Goal: Transaction & Acquisition: Book appointment/travel/reservation

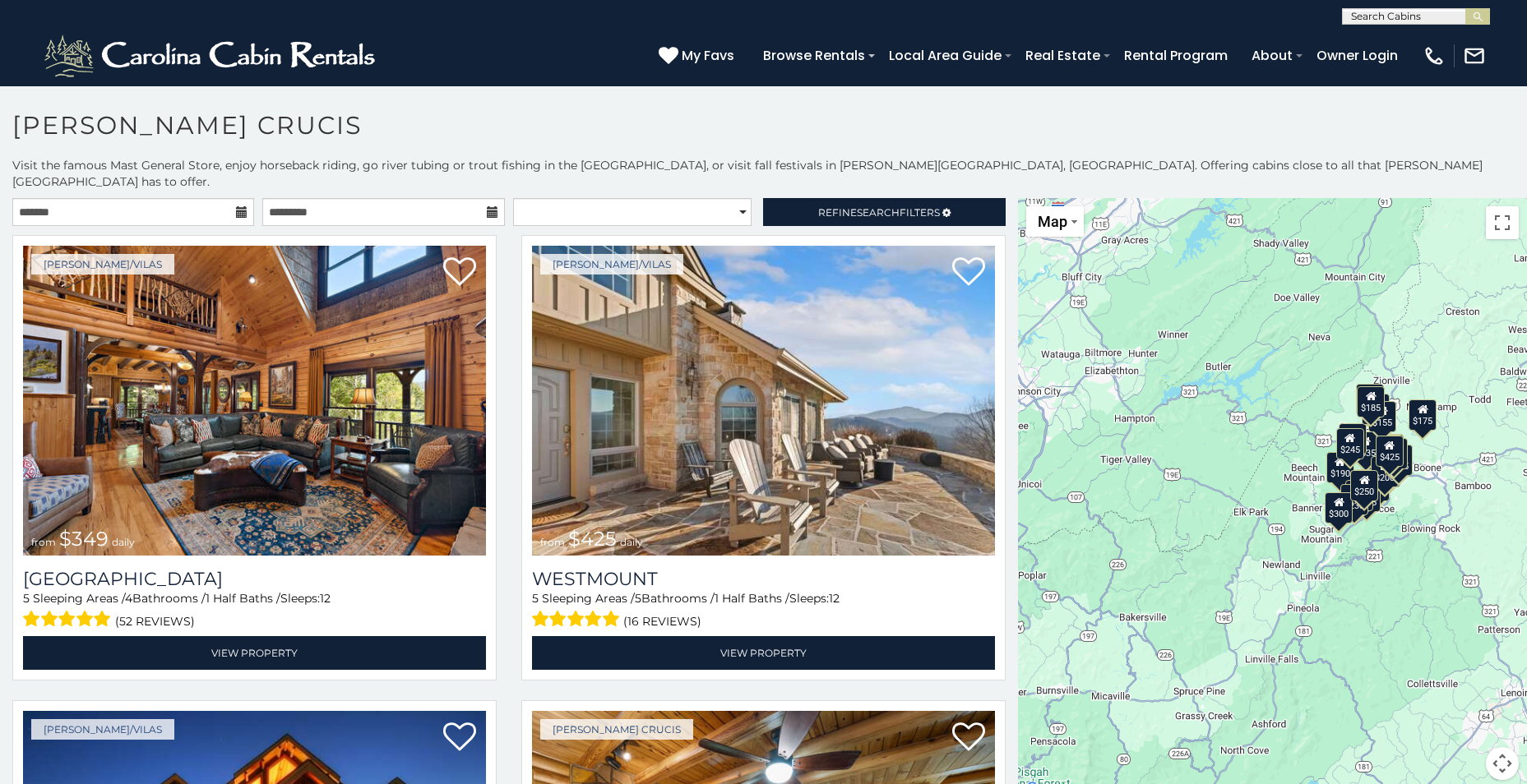
click at [1425, 409] on div "$175" at bounding box center [1423, 415] width 28 height 31
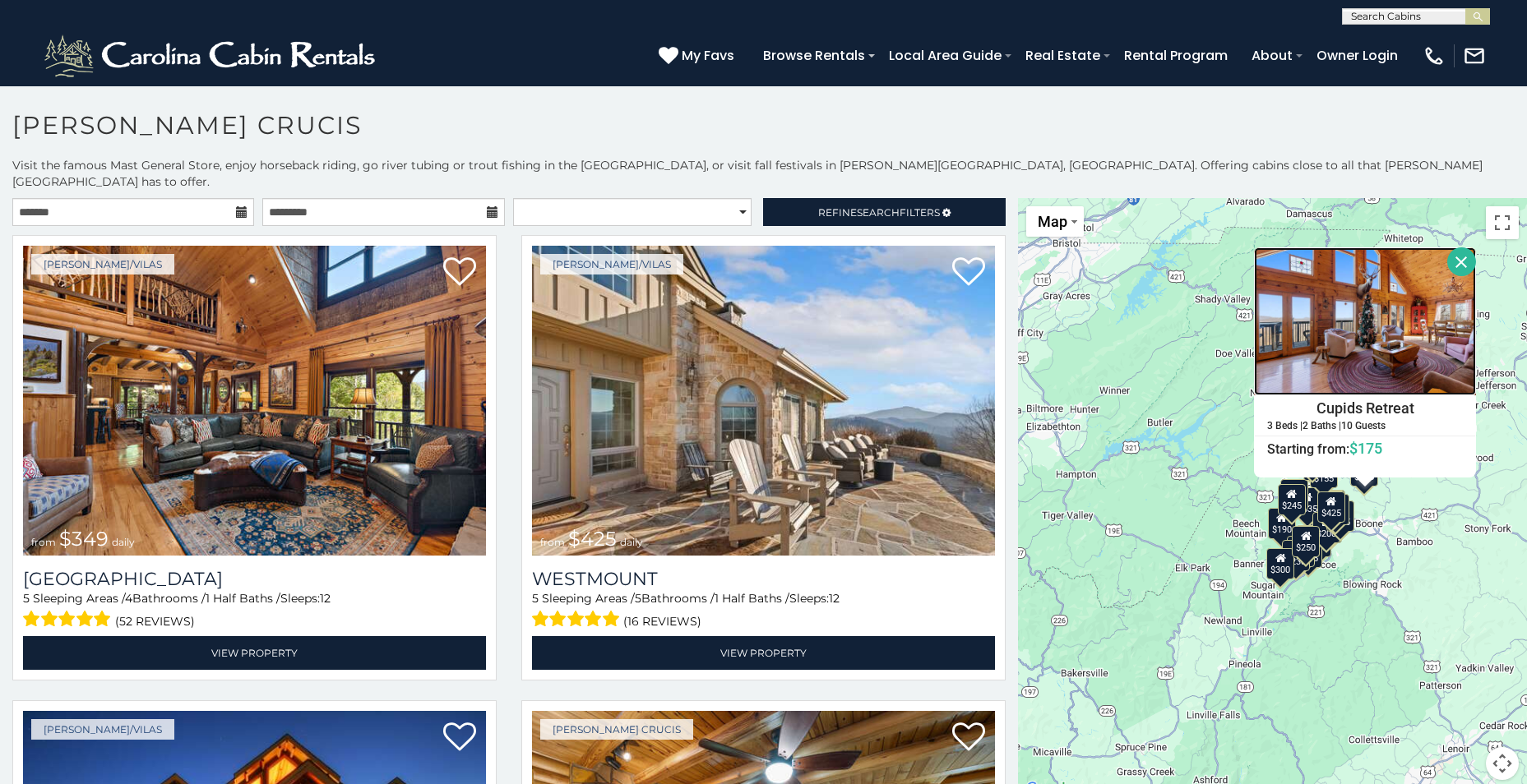
click at [1323, 308] on img at bounding box center [1365, 322] width 222 height 148
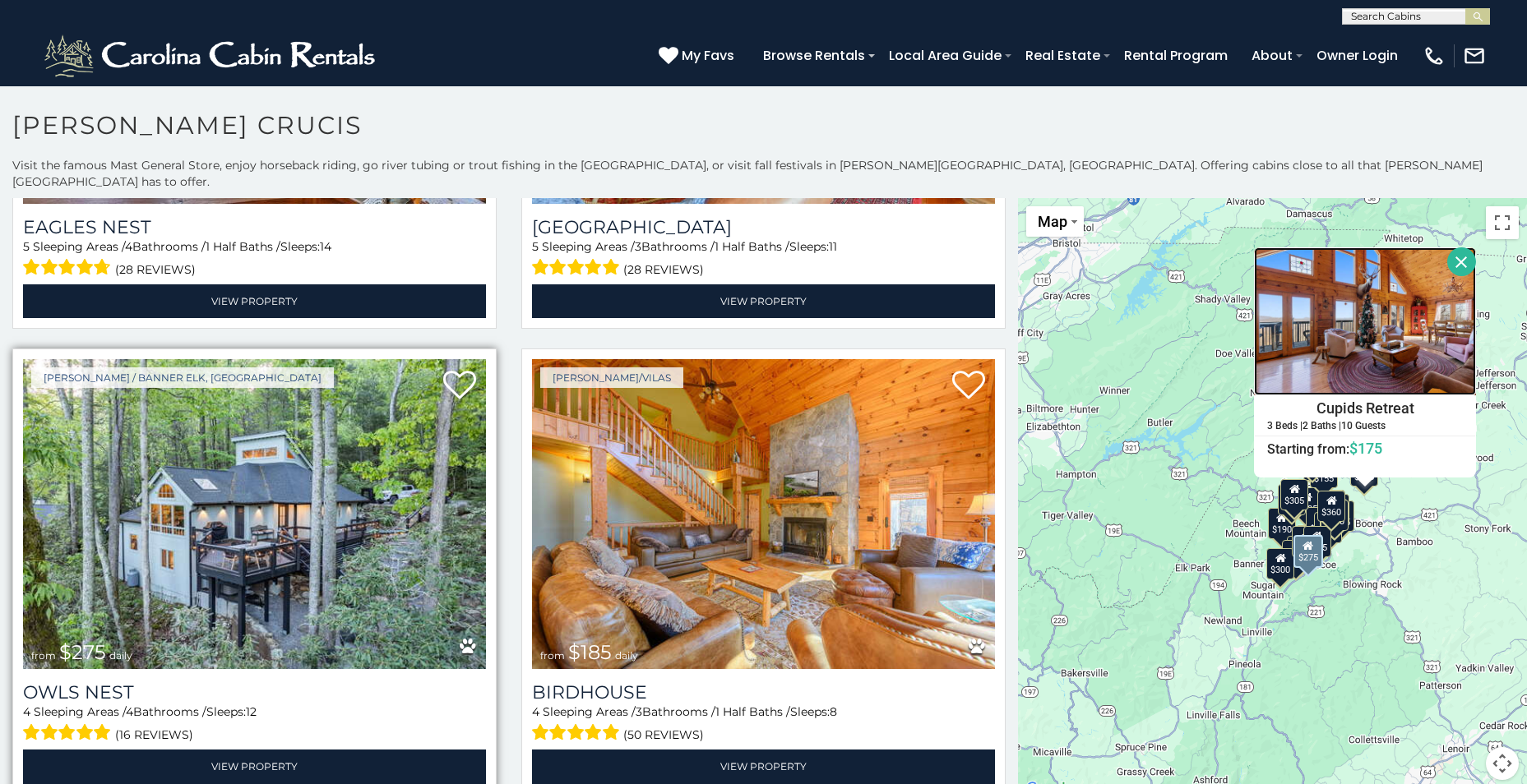
scroll to position [3123, 0]
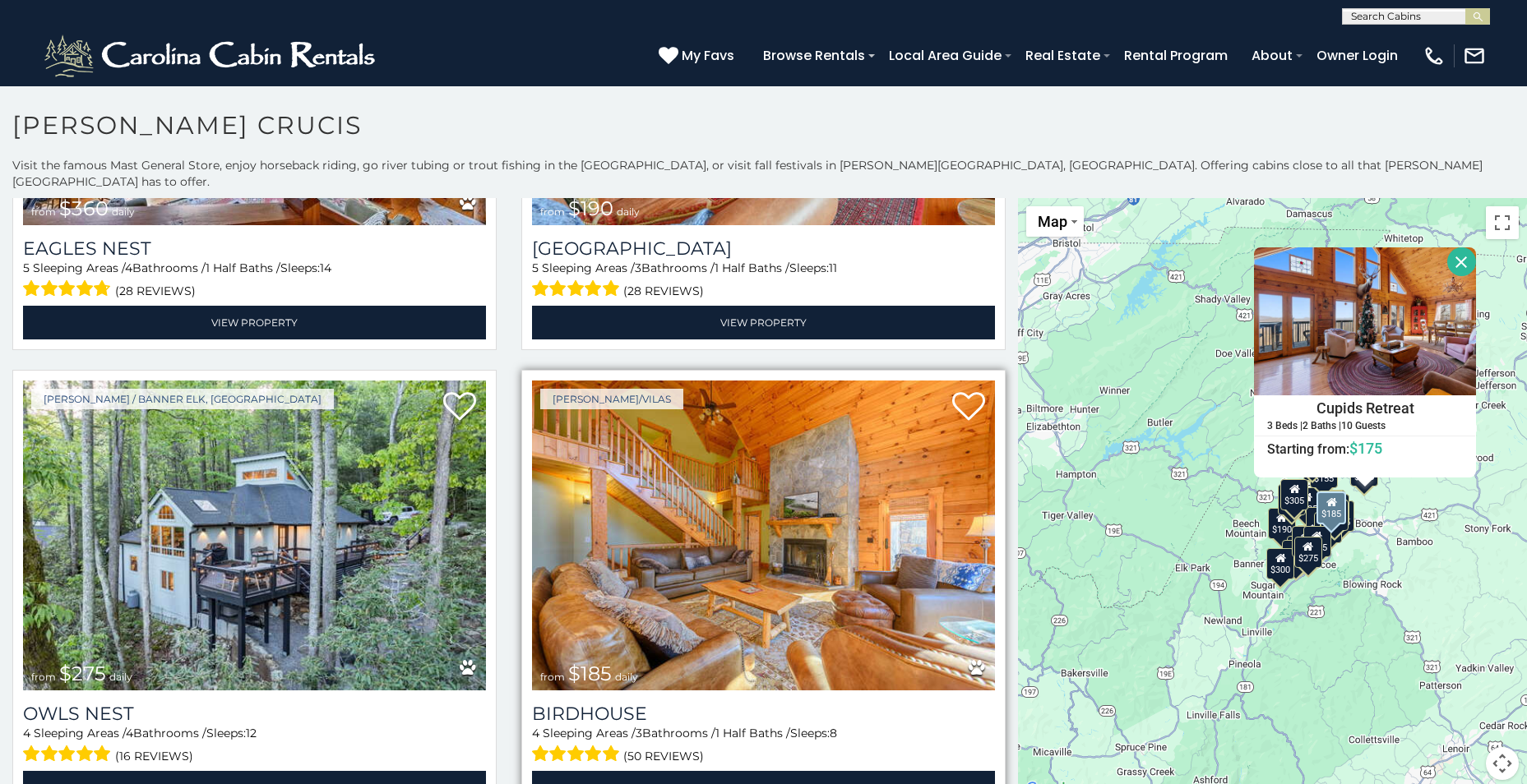
click at [763, 494] on img at bounding box center [763, 535] width 463 height 310
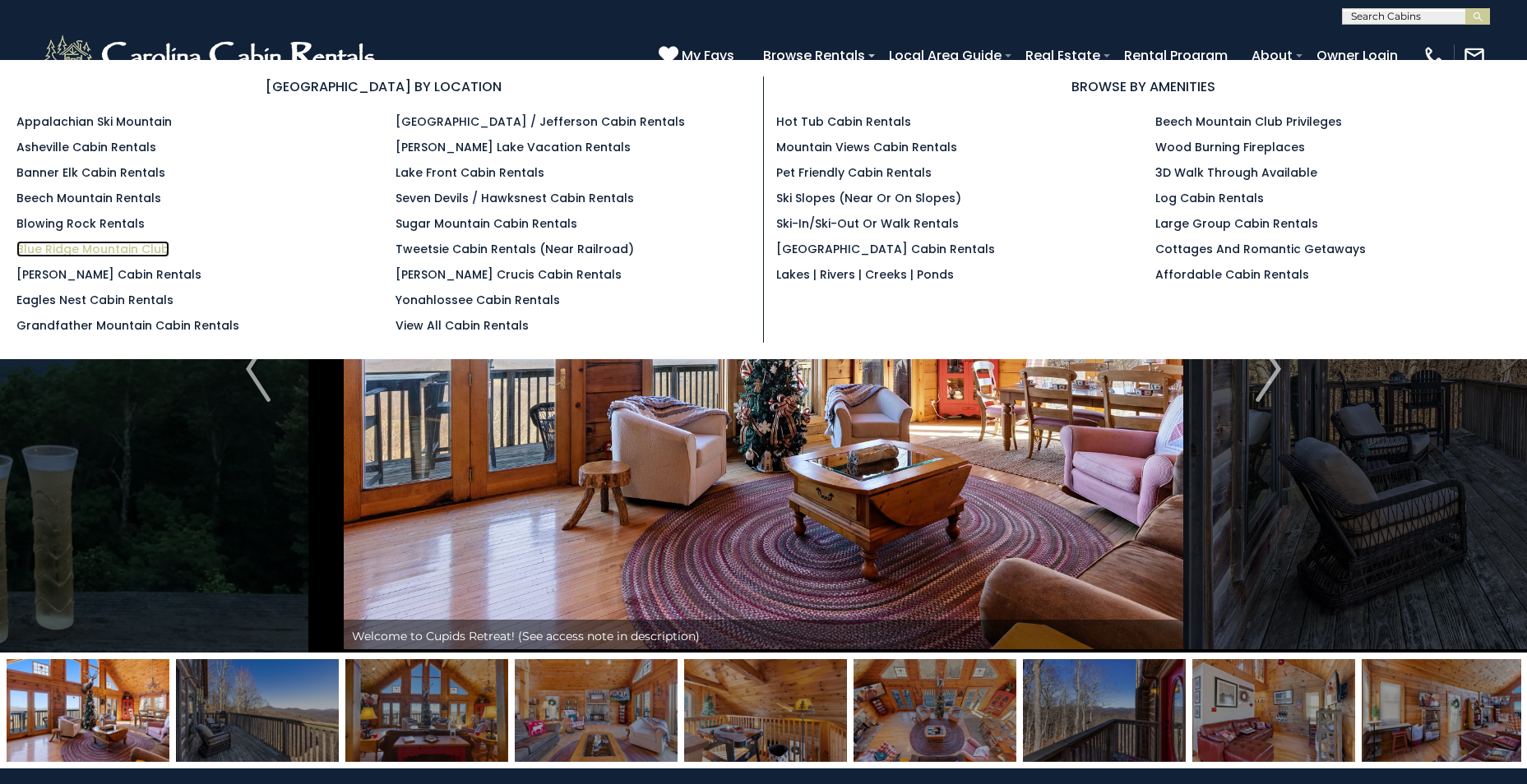
click at [71, 248] on link "Blue Ridge Mountain Club" at bounding box center [92, 249] width 153 height 17
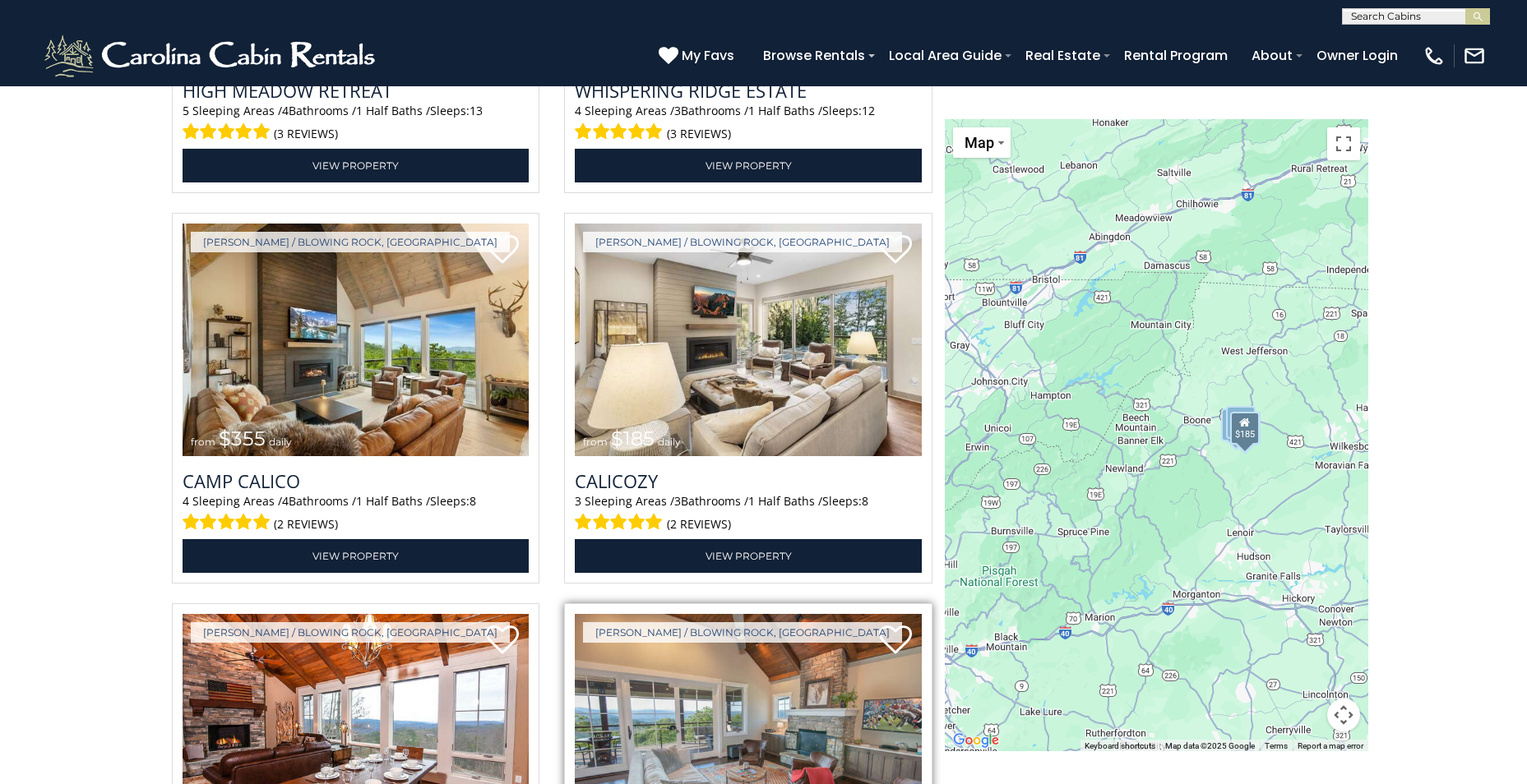
scroll to position [2548, 0]
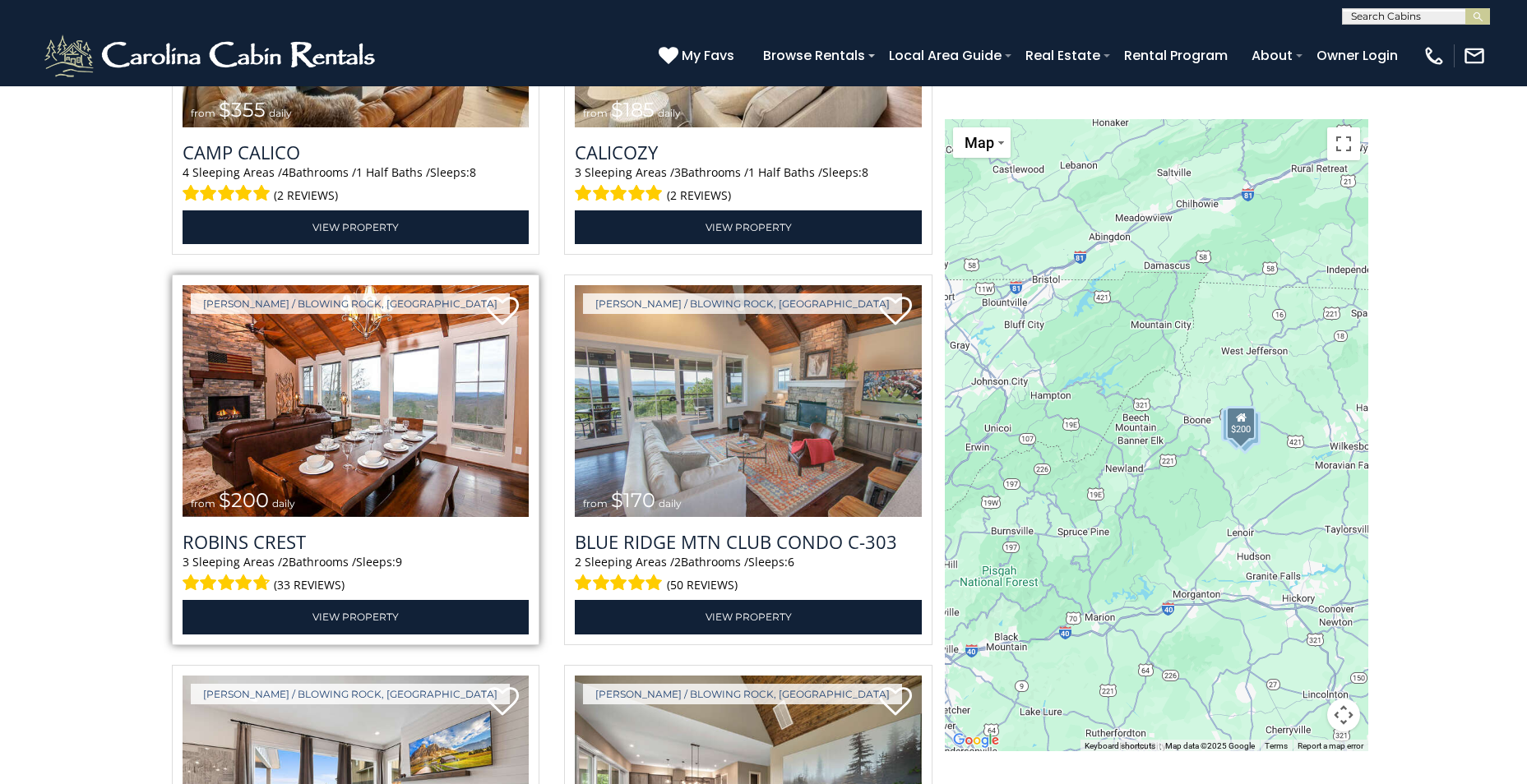
click at [323, 452] on img at bounding box center [356, 401] width 347 height 232
click at [330, 615] on link "View Property" at bounding box center [356, 617] width 347 height 34
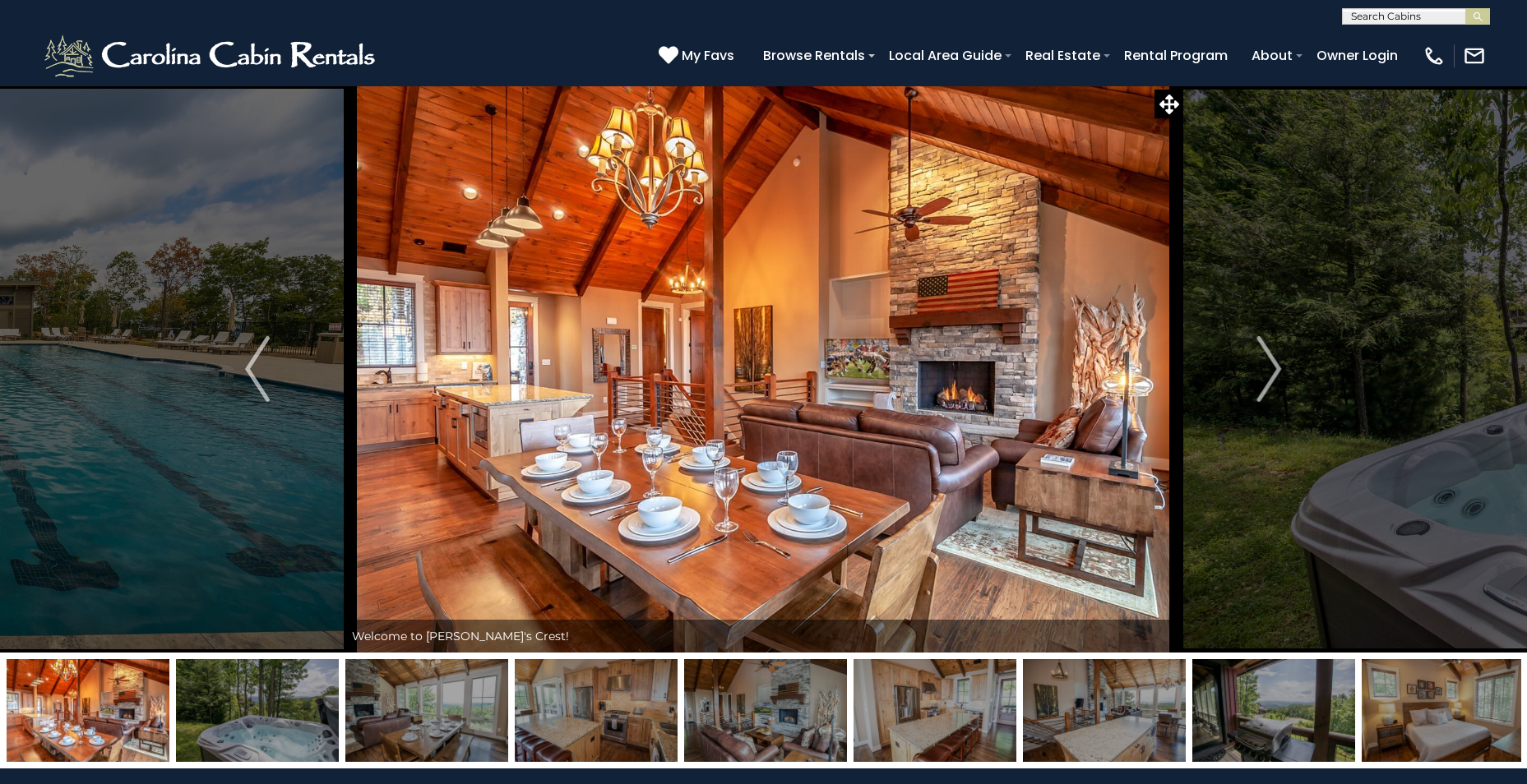
click at [259, 715] on img at bounding box center [258, 711] width 163 height 103
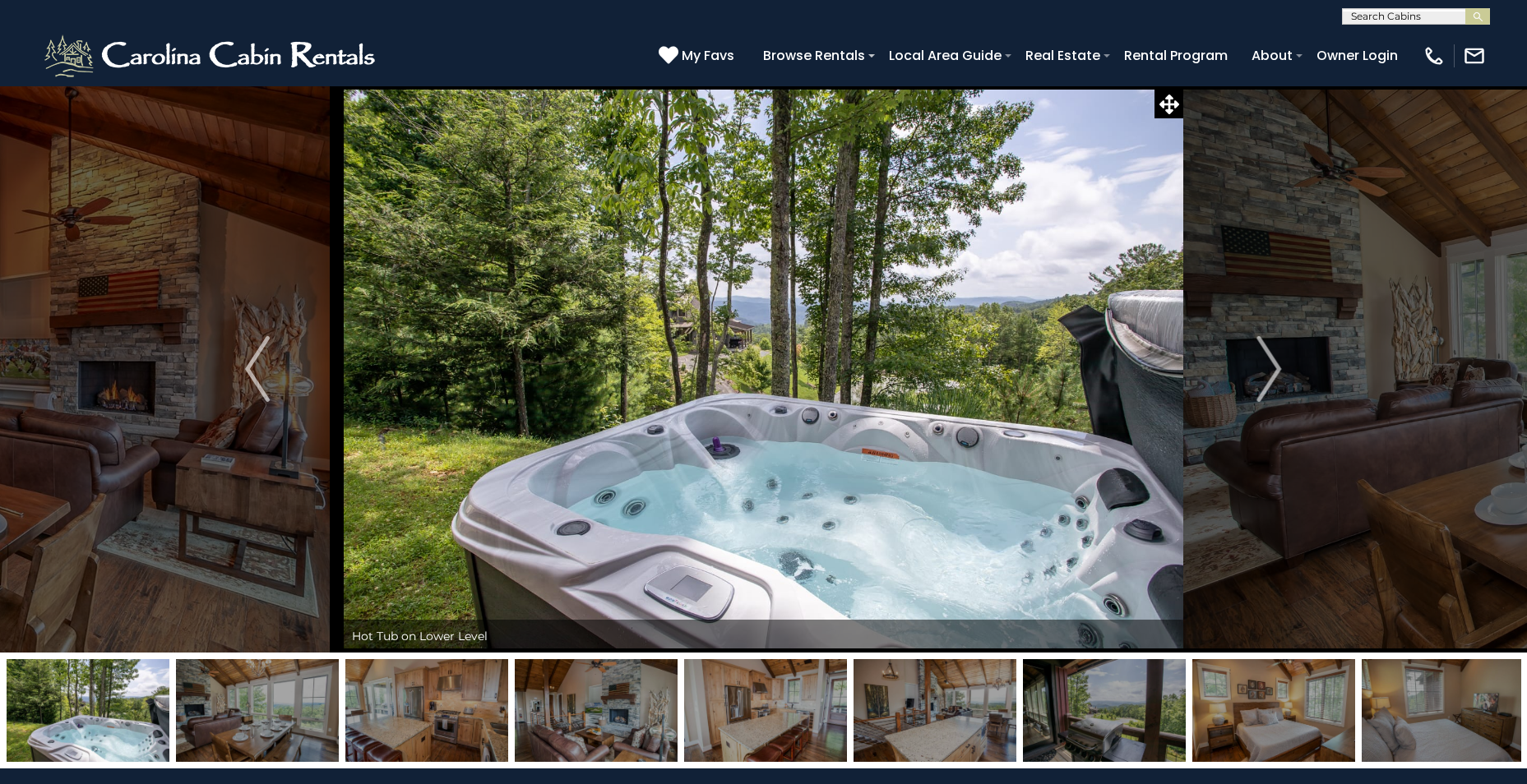
click at [382, 700] on img at bounding box center [427, 711] width 163 height 103
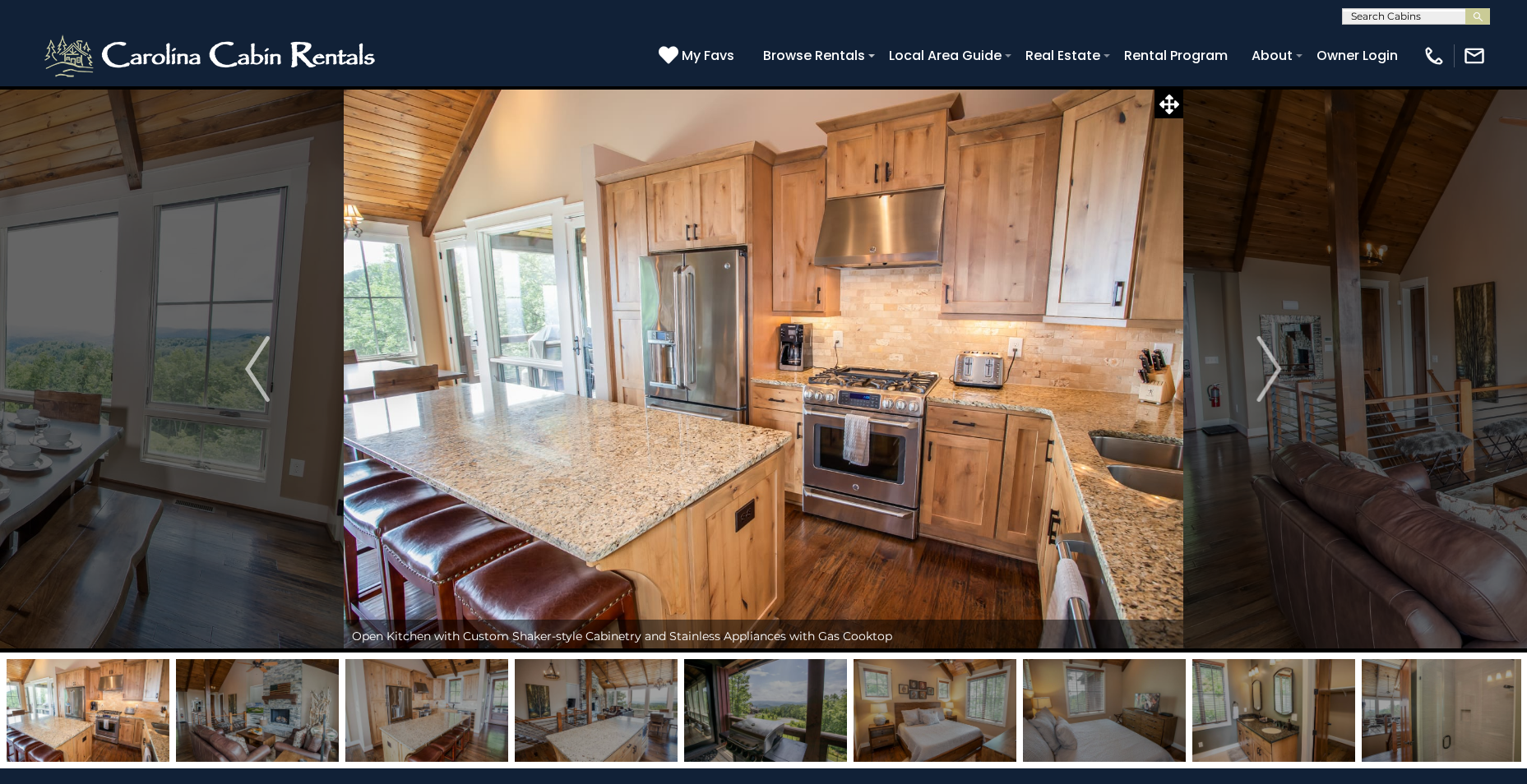
click at [425, 703] on img at bounding box center [427, 711] width 163 height 103
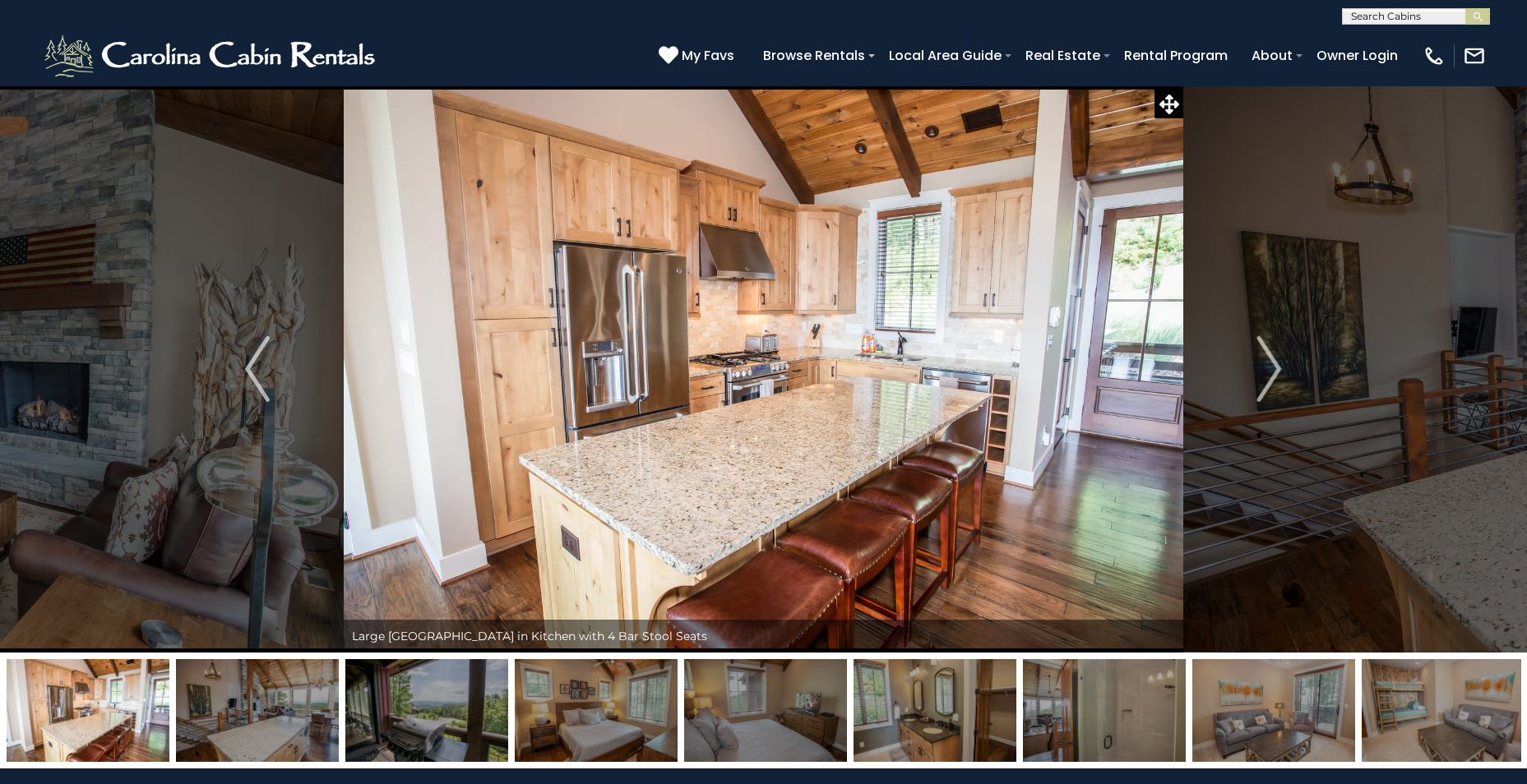
click at [415, 703] on img at bounding box center [427, 711] width 163 height 103
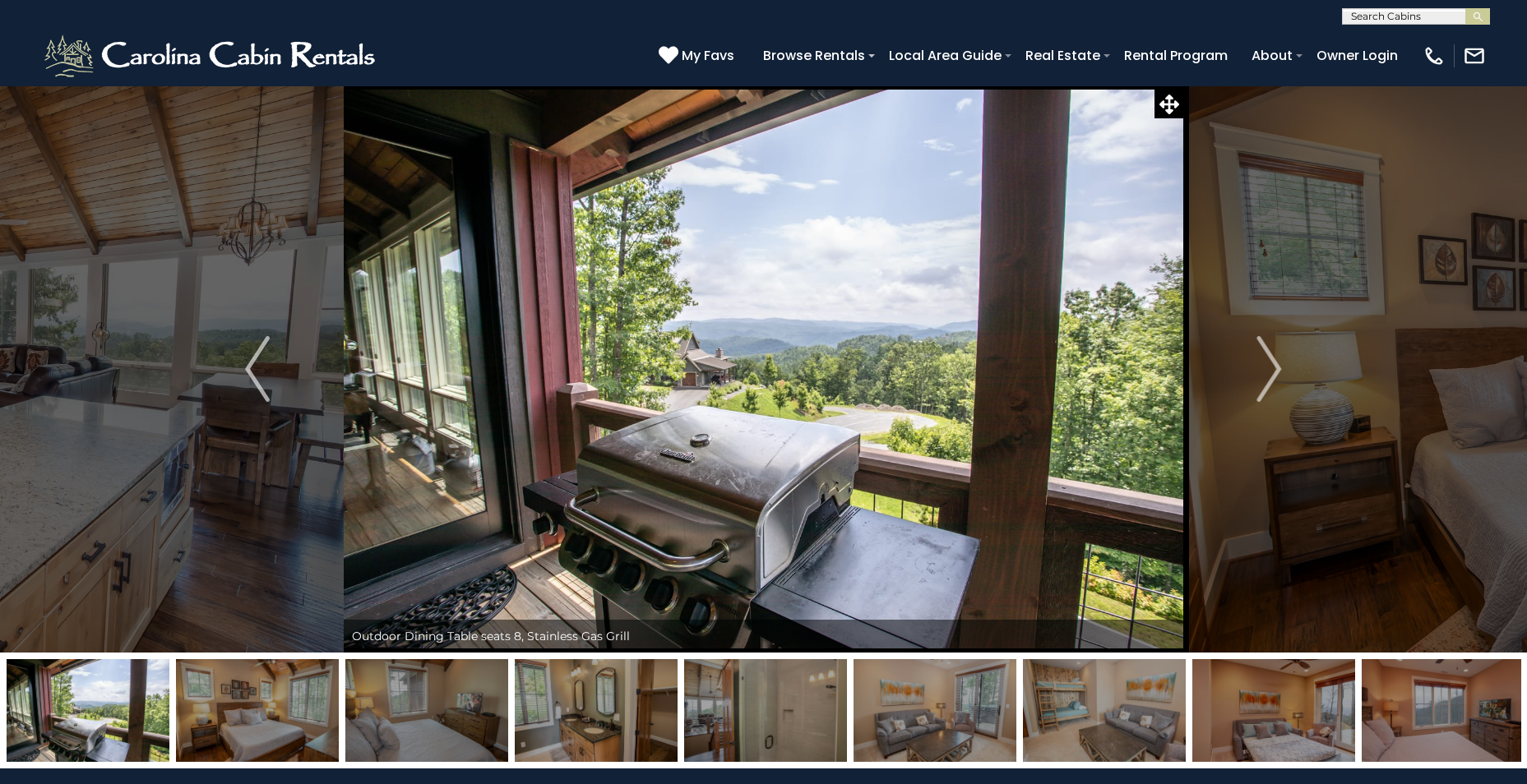
click at [444, 704] on img at bounding box center [427, 711] width 163 height 103
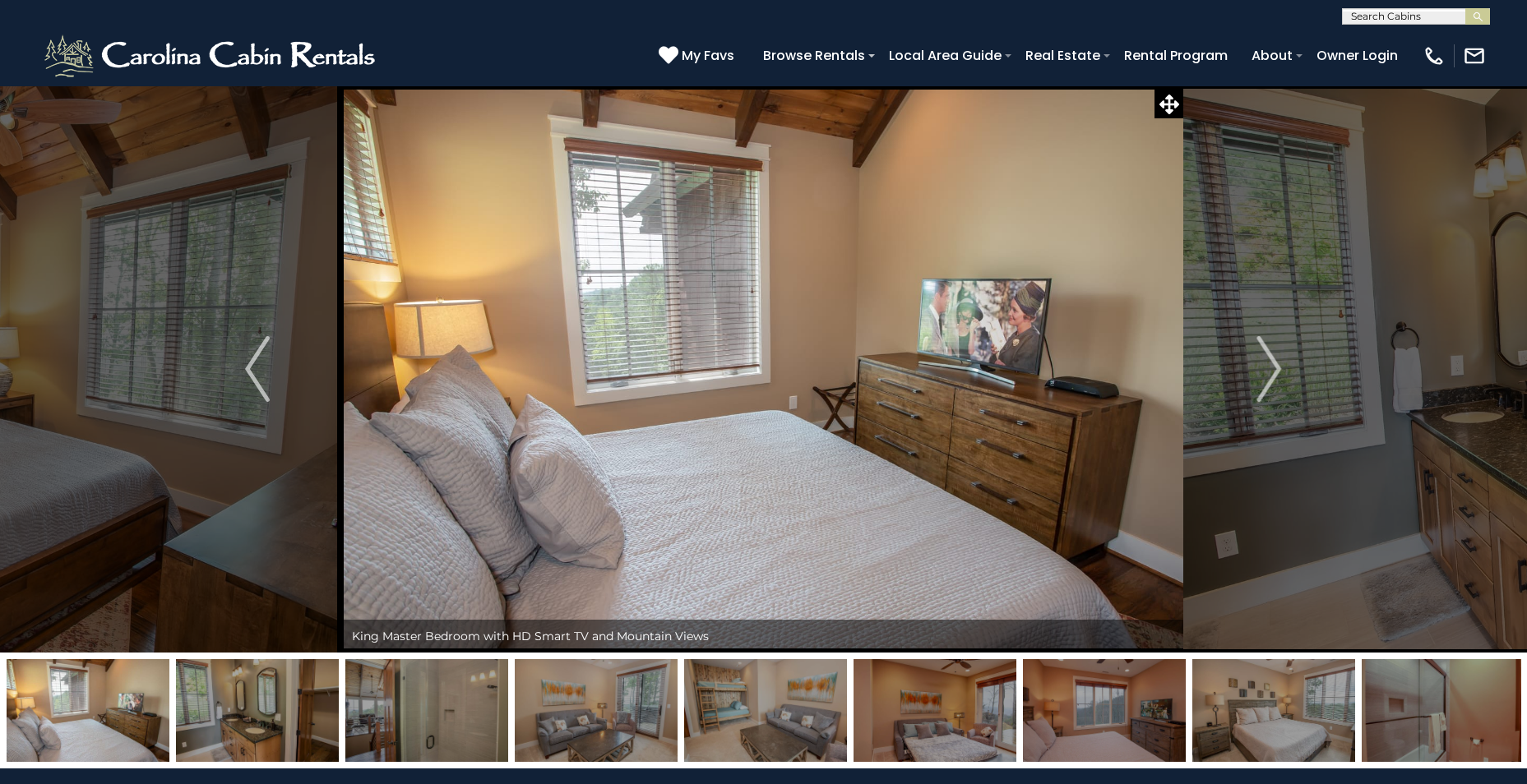
click at [451, 705] on img at bounding box center [427, 711] width 163 height 103
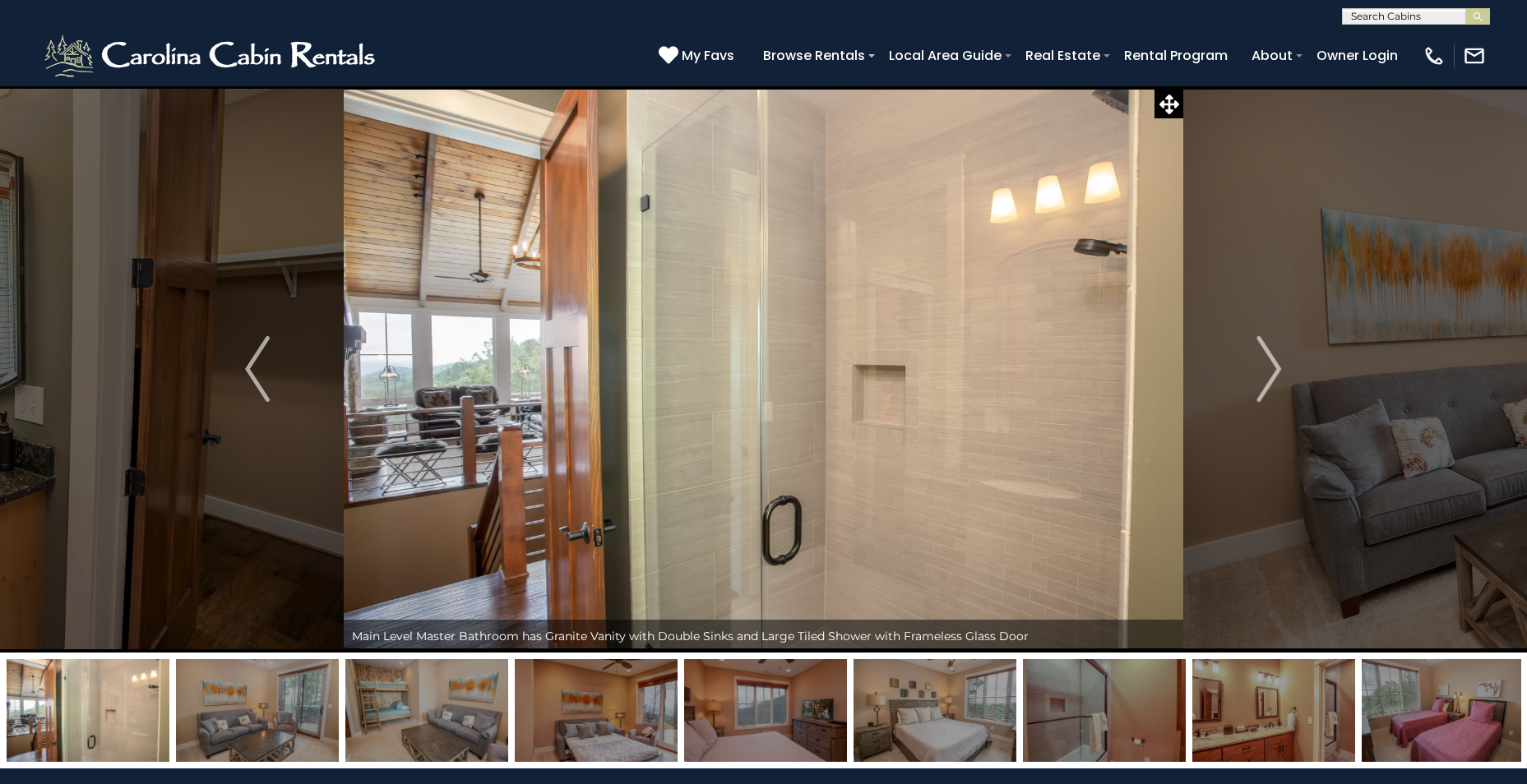
click at [318, 702] on img at bounding box center [258, 711] width 163 height 103
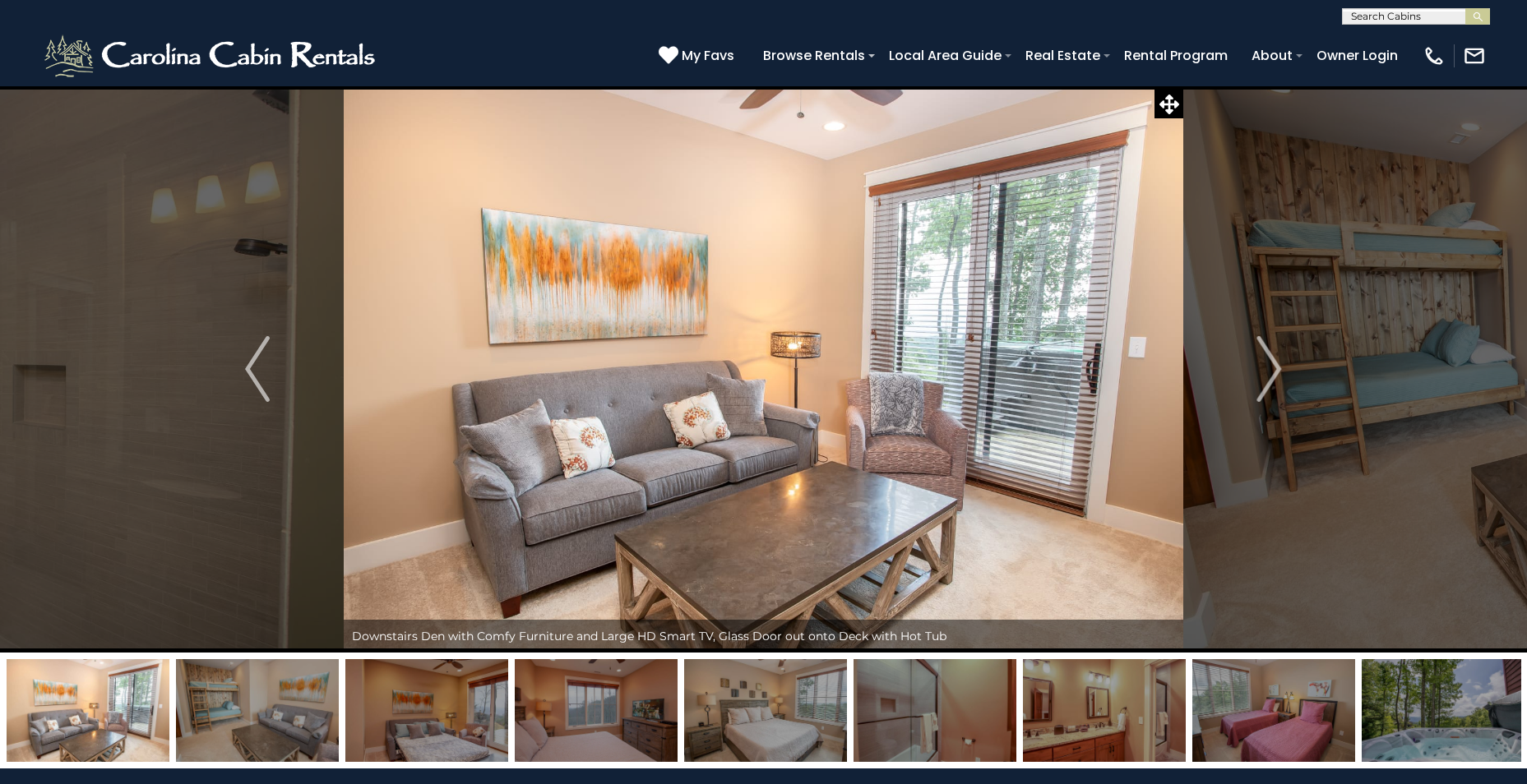
click at [297, 706] on img at bounding box center [258, 711] width 163 height 103
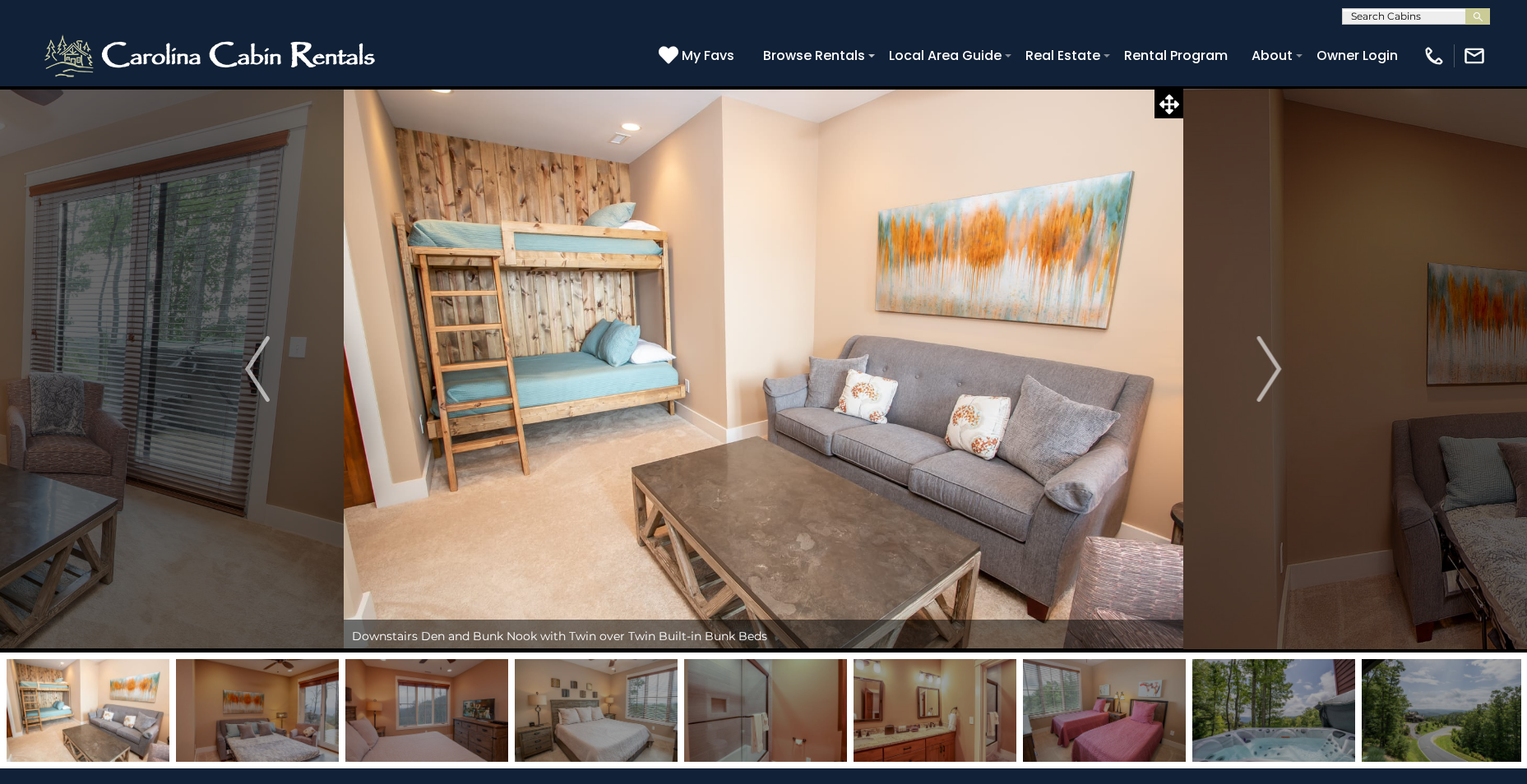
click at [296, 706] on img at bounding box center [258, 711] width 163 height 103
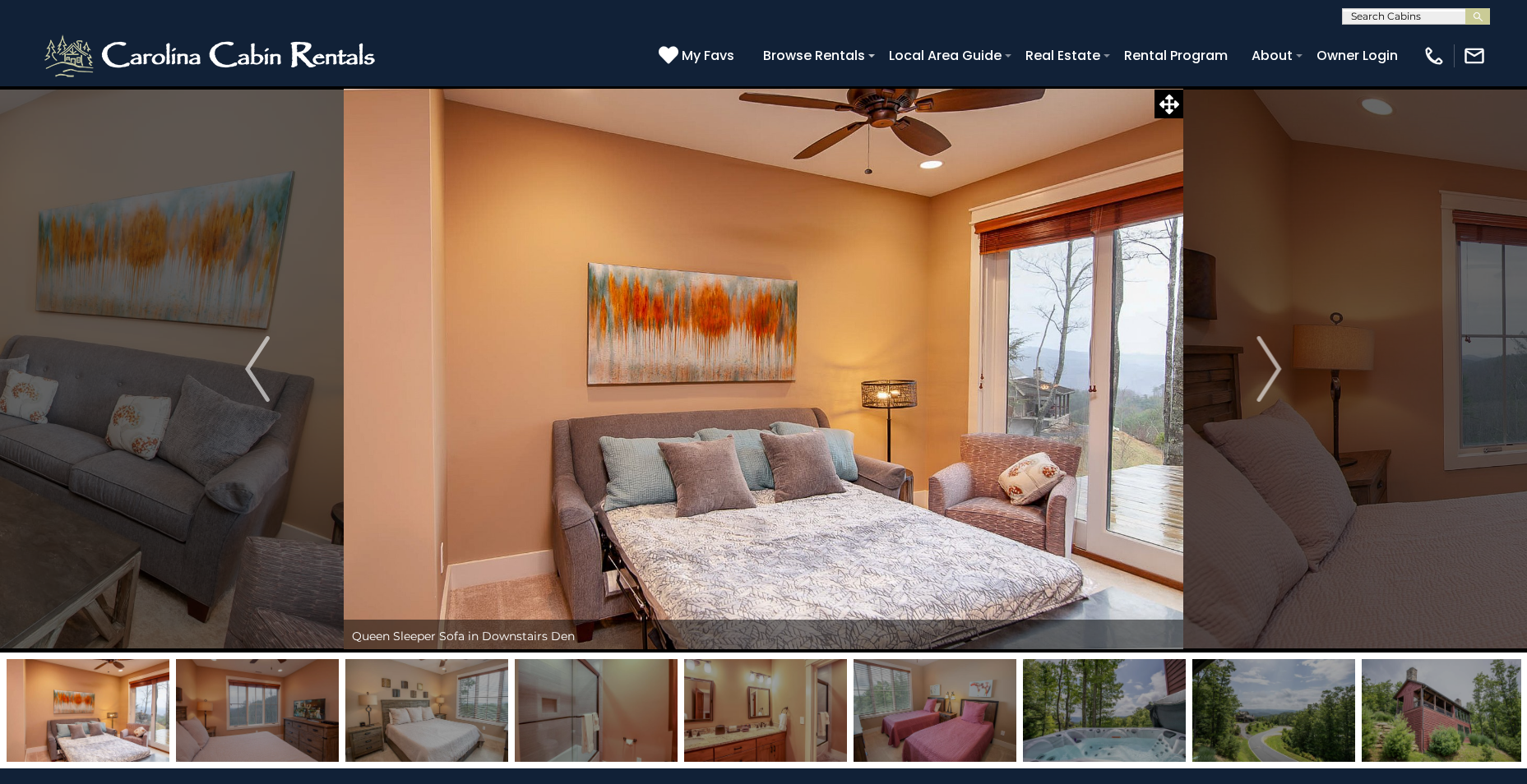
click at [296, 706] on img at bounding box center [258, 711] width 163 height 103
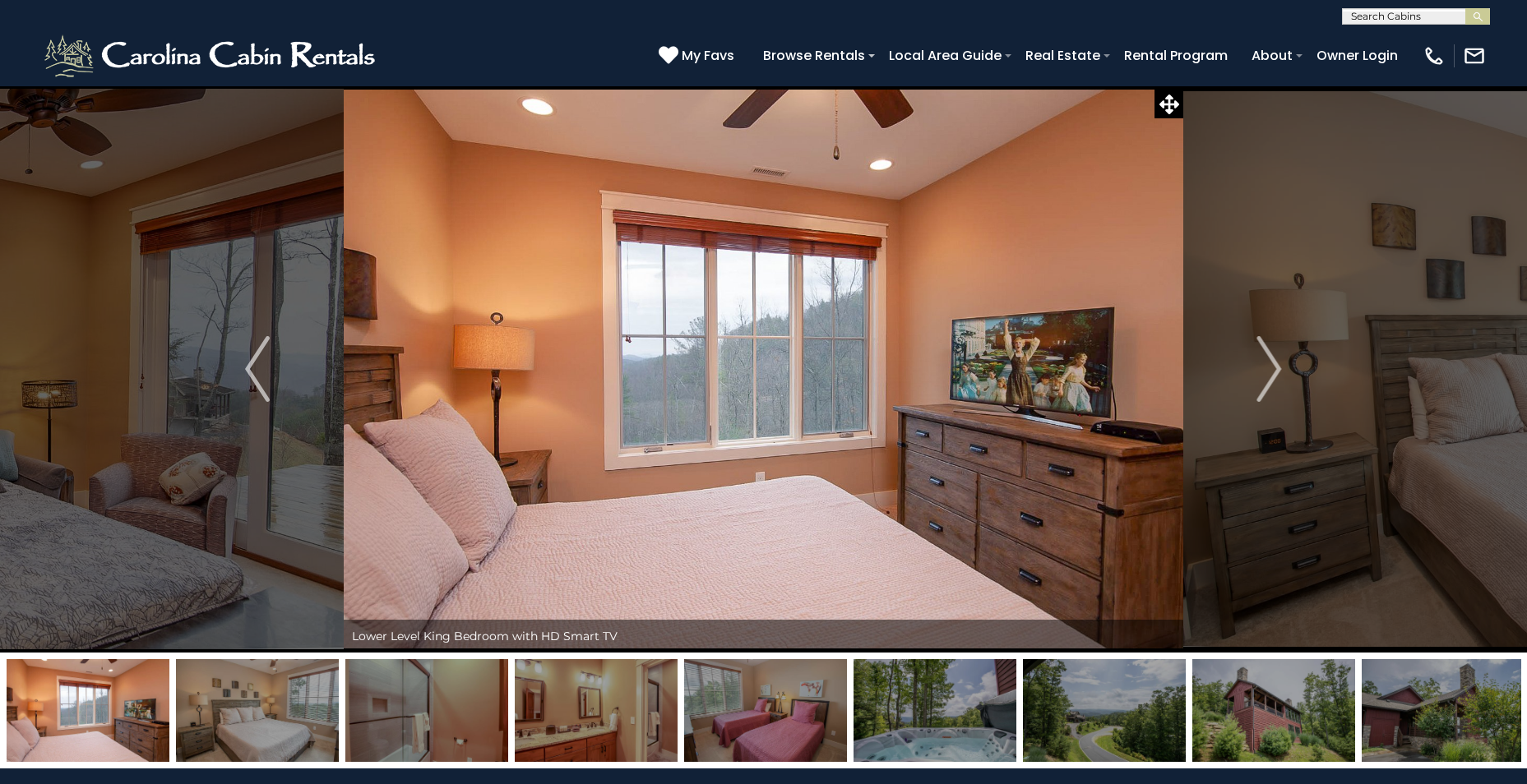
click at [296, 706] on img at bounding box center [258, 711] width 163 height 103
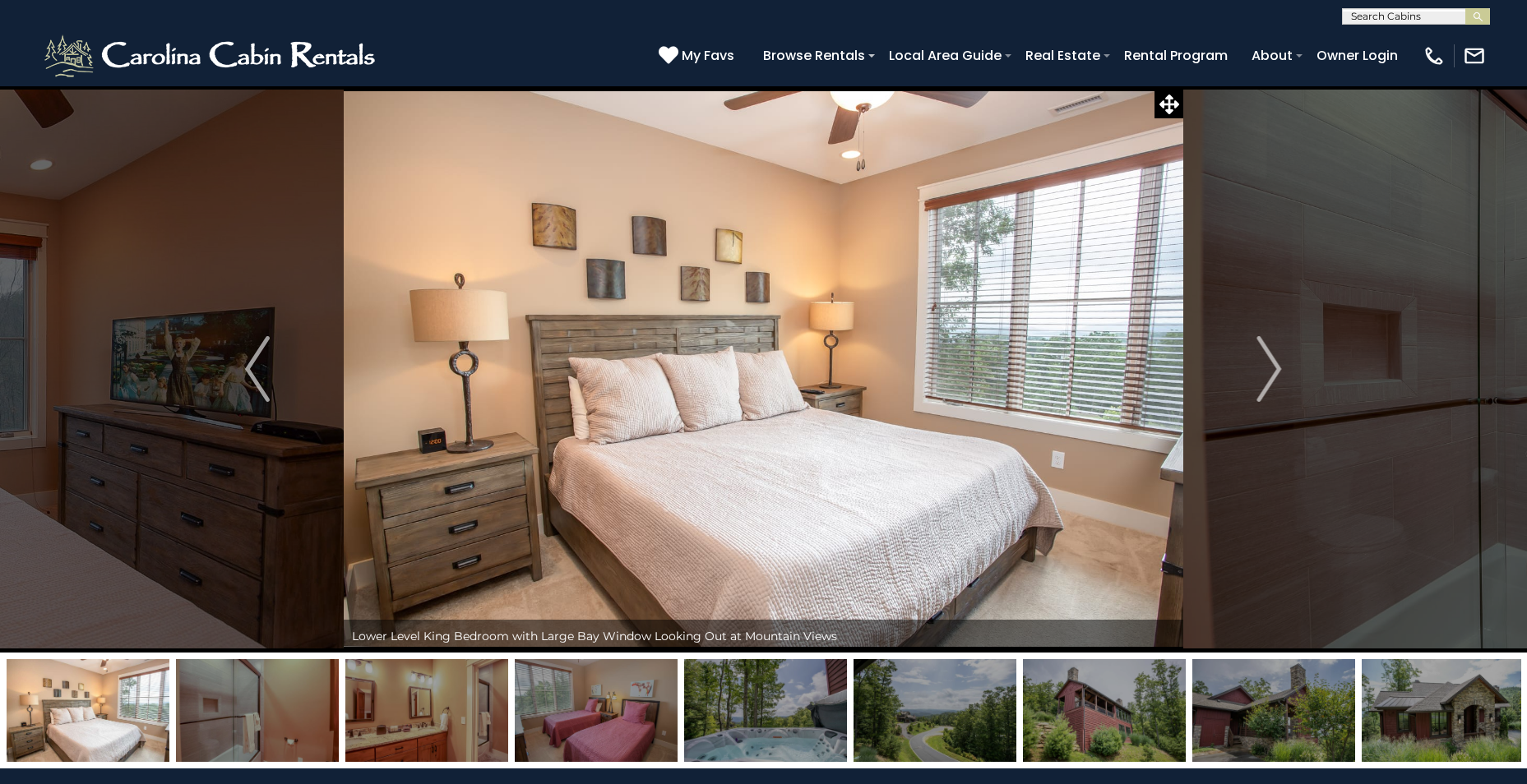
click at [296, 706] on img at bounding box center [258, 711] width 163 height 103
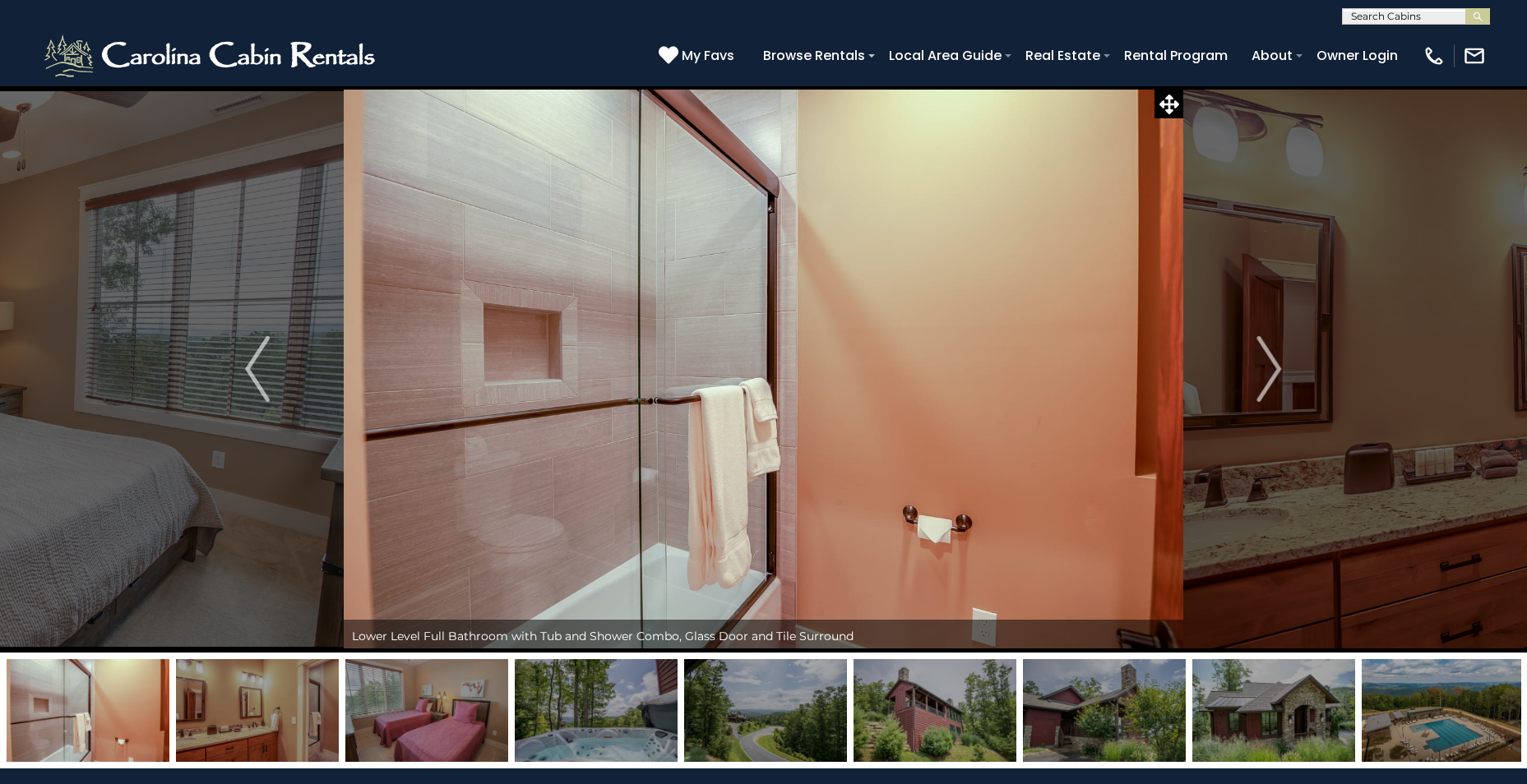
click at [296, 706] on img at bounding box center [258, 711] width 163 height 103
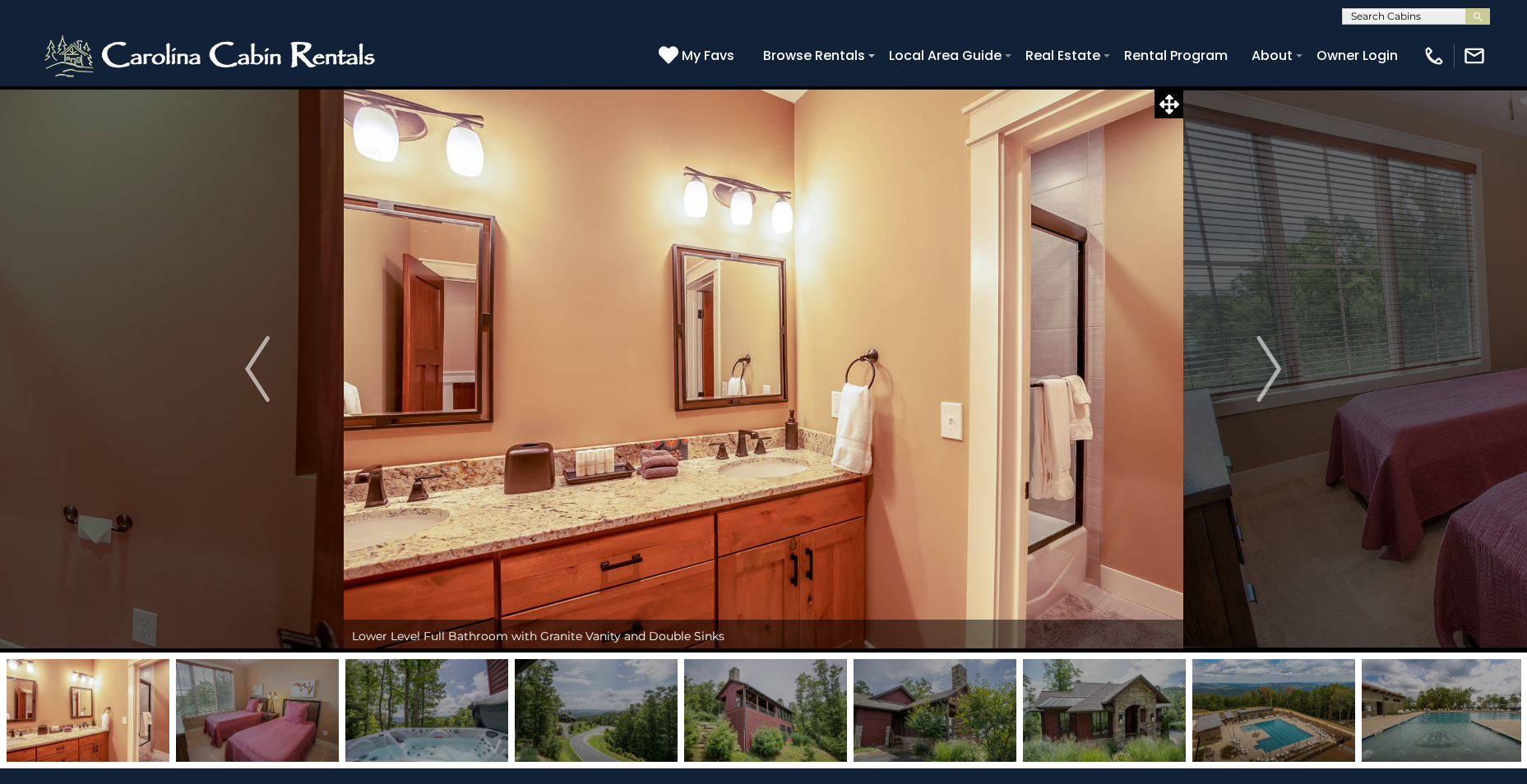
click at [296, 706] on img at bounding box center [258, 711] width 163 height 103
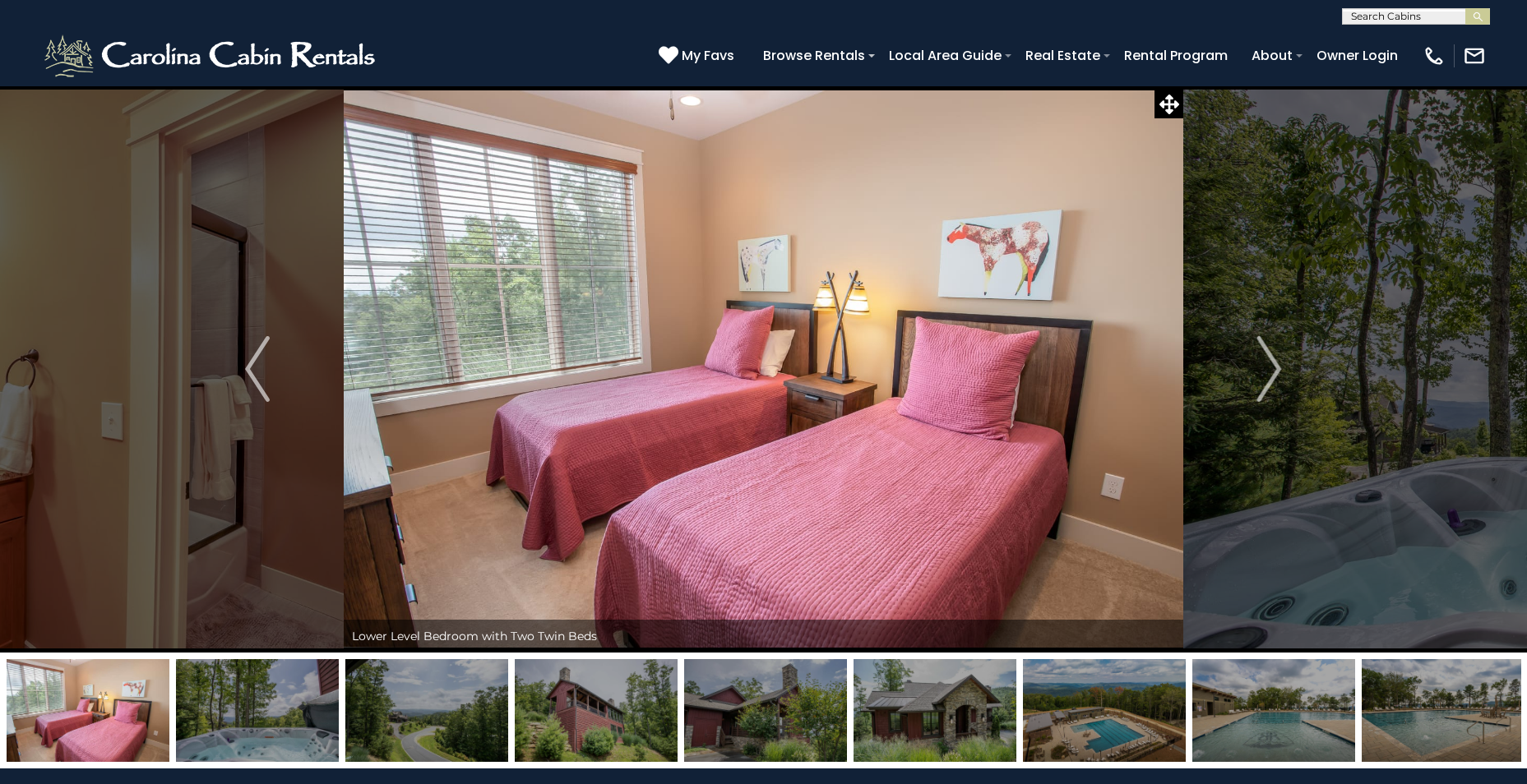
click at [296, 706] on img at bounding box center [258, 711] width 163 height 103
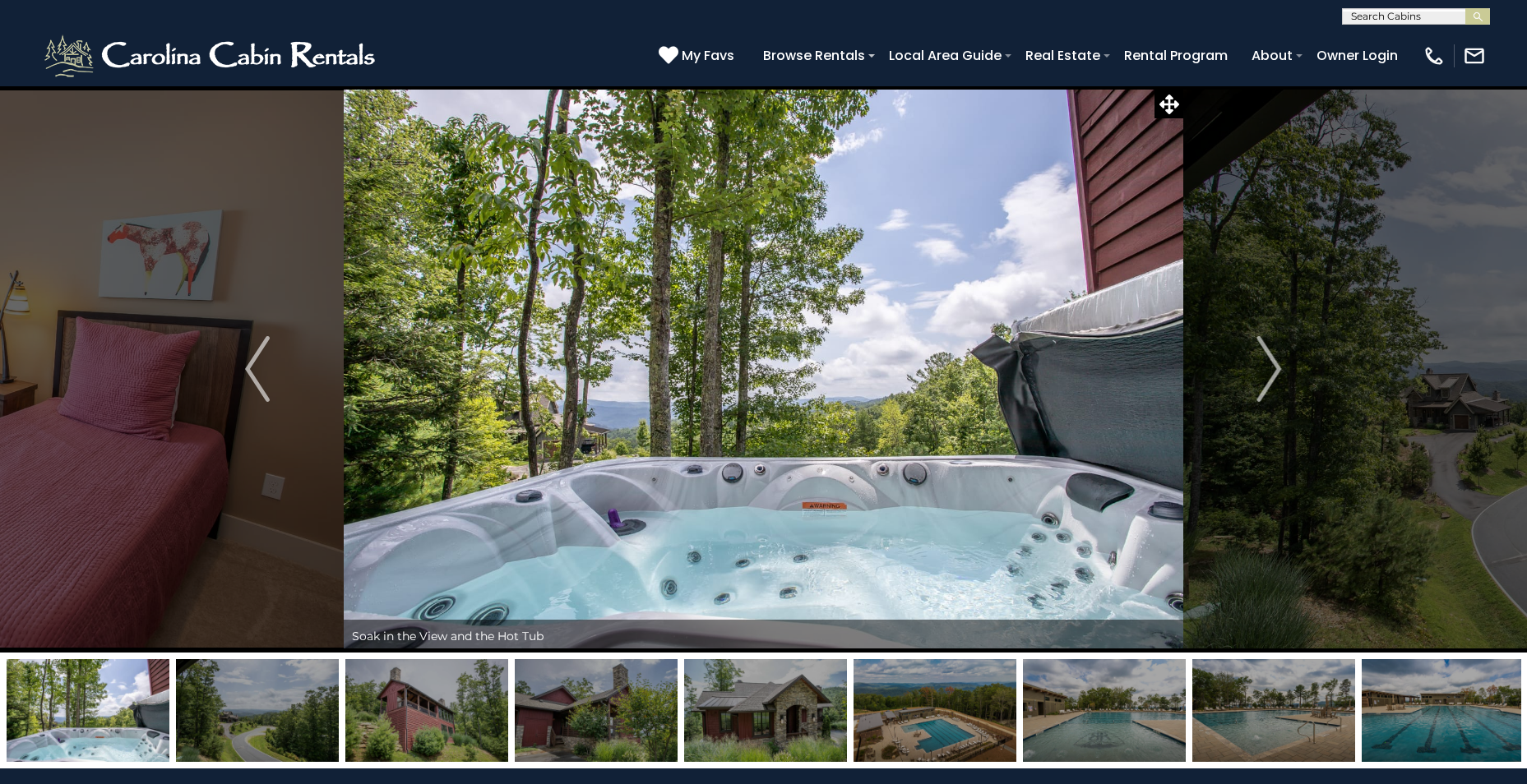
click at [296, 706] on img at bounding box center [258, 711] width 163 height 103
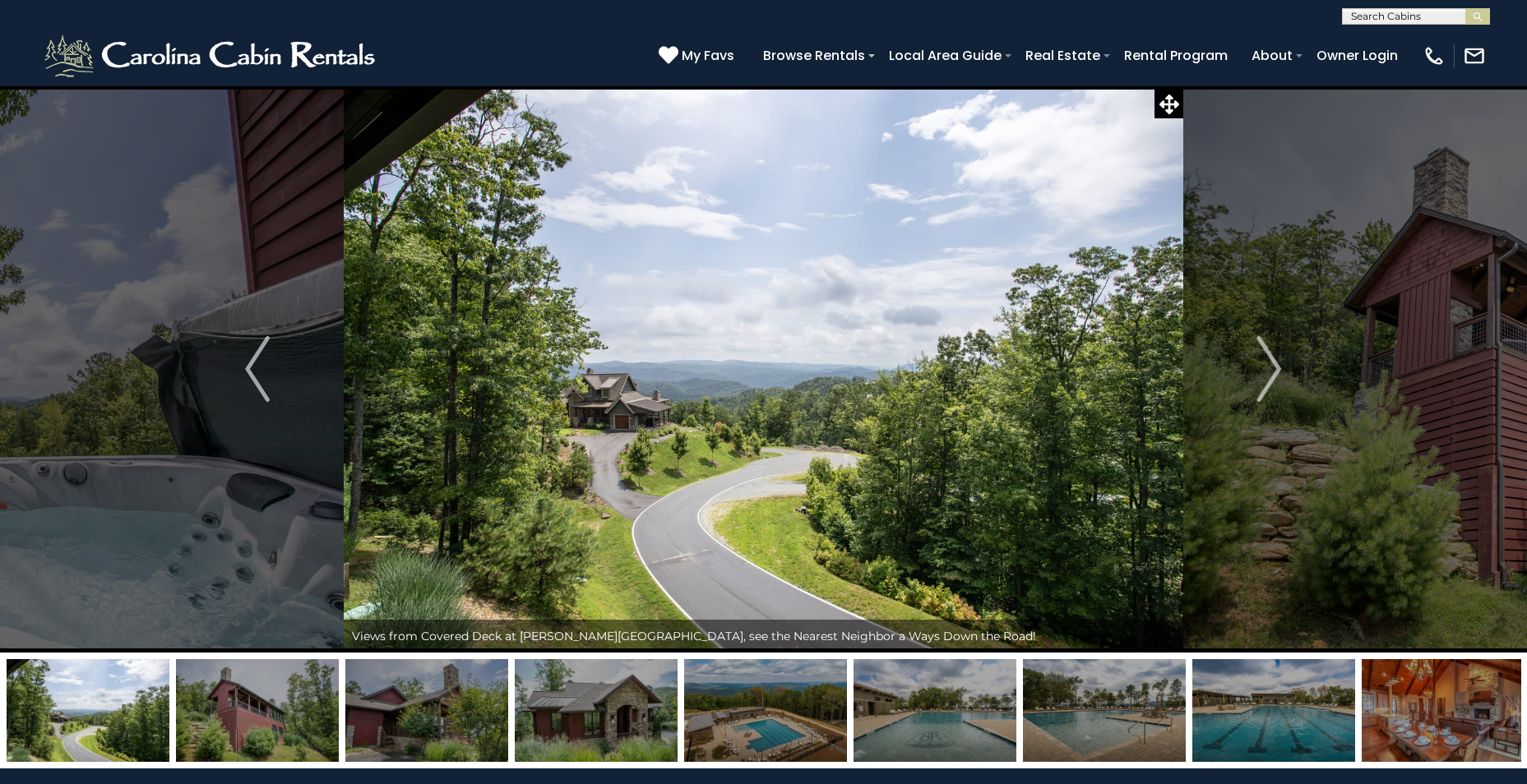
click at [877, 715] on img at bounding box center [935, 711] width 163 height 103
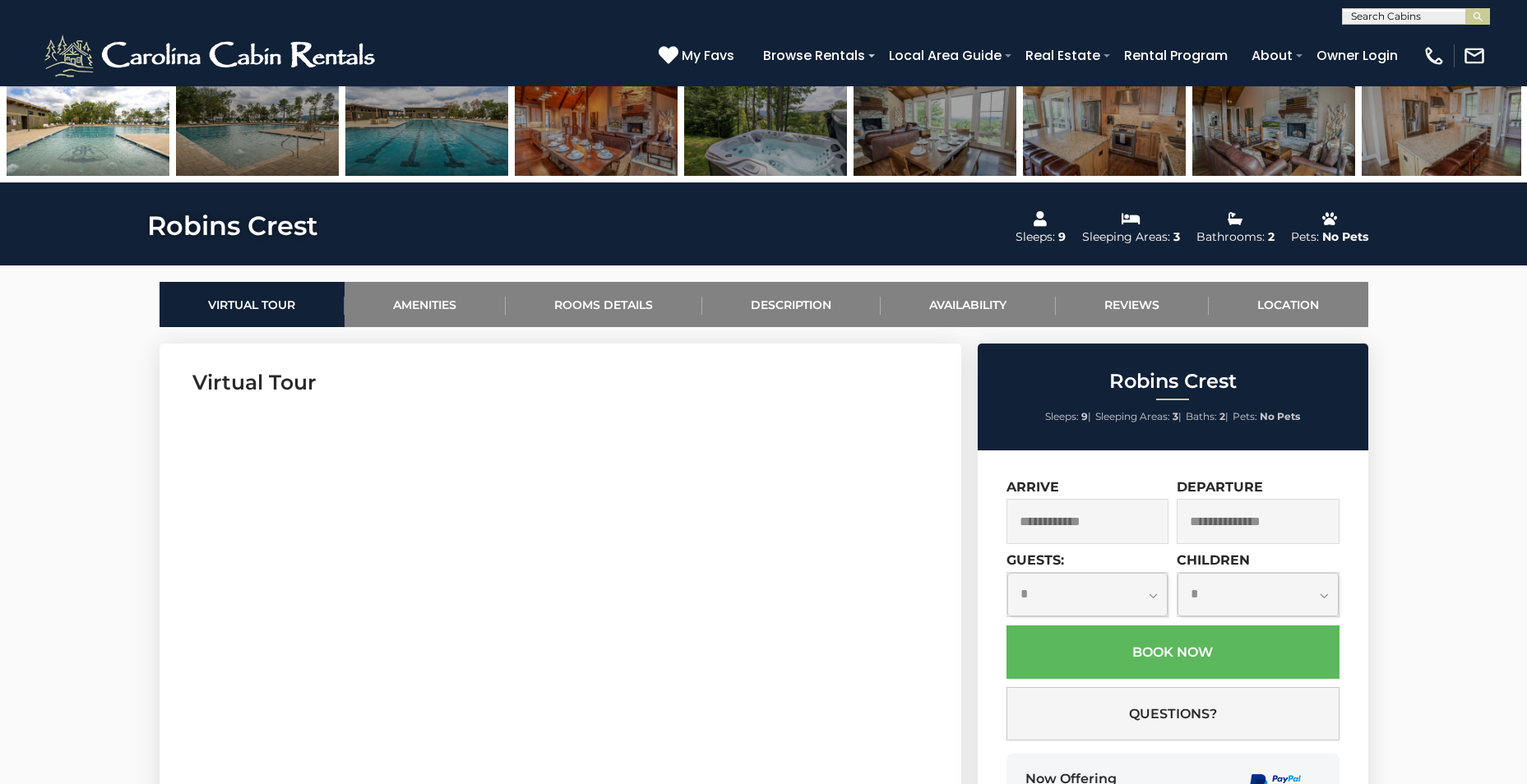
scroll to position [658, 0]
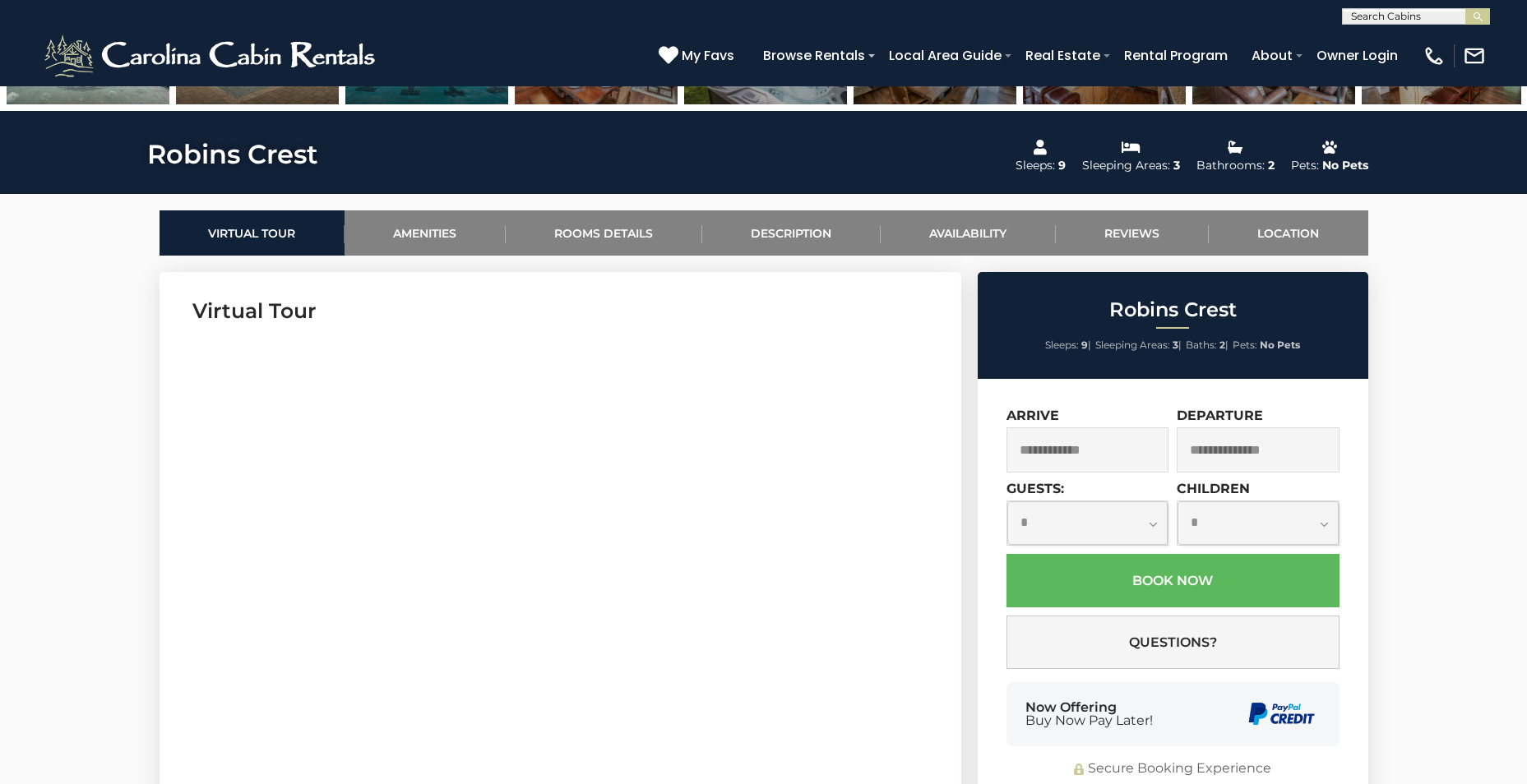
click at [1085, 460] on input "text" at bounding box center [1089, 450] width 163 height 46
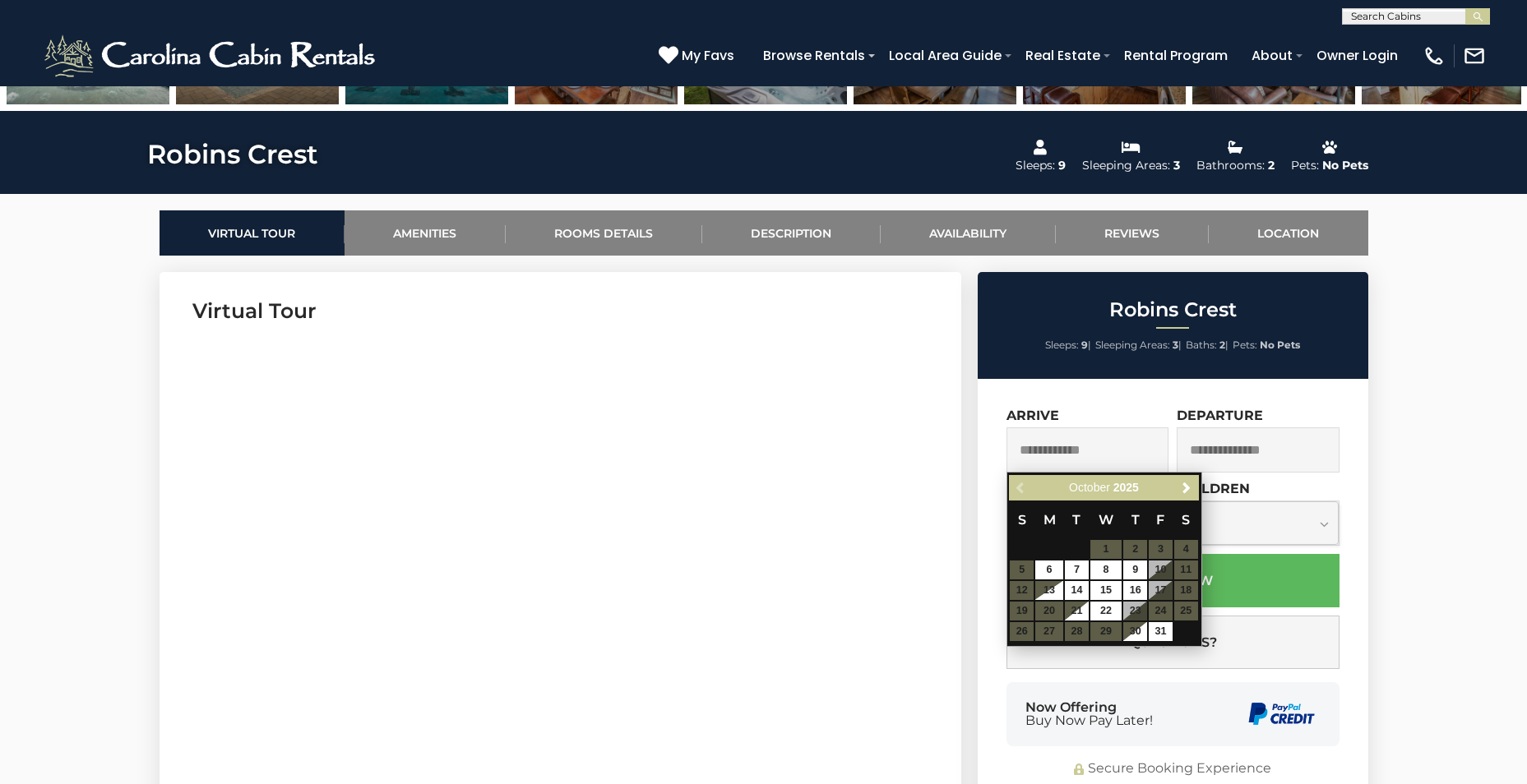
click at [1160, 583] on table "S M T W T F S 1 2 3 4 5 6 7 8 9 10 11 12 13 14 15 16 17 18 19 20 21 22 23 24 25…" at bounding box center [1103, 571] width 190 height 142
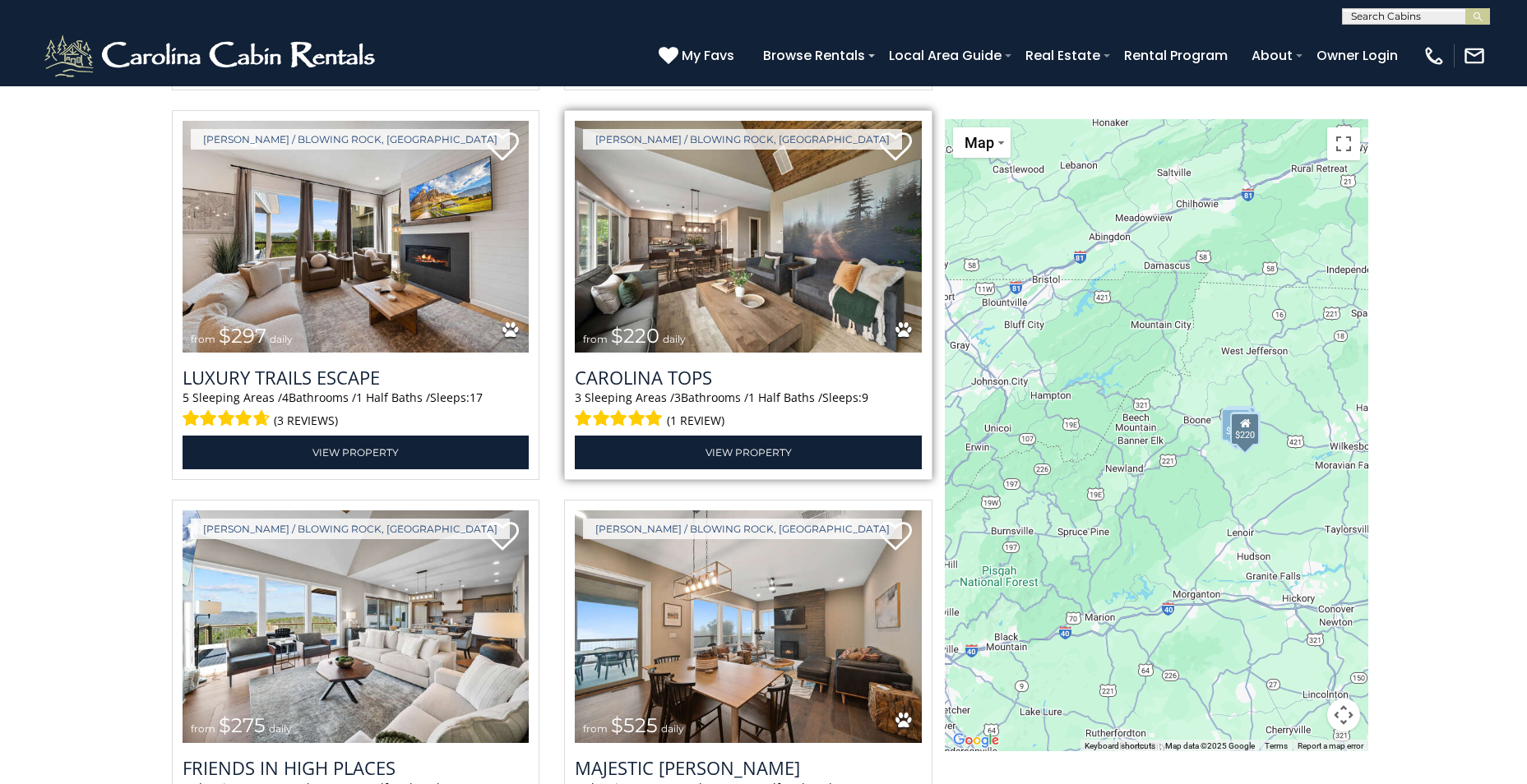
scroll to position [3123, 0]
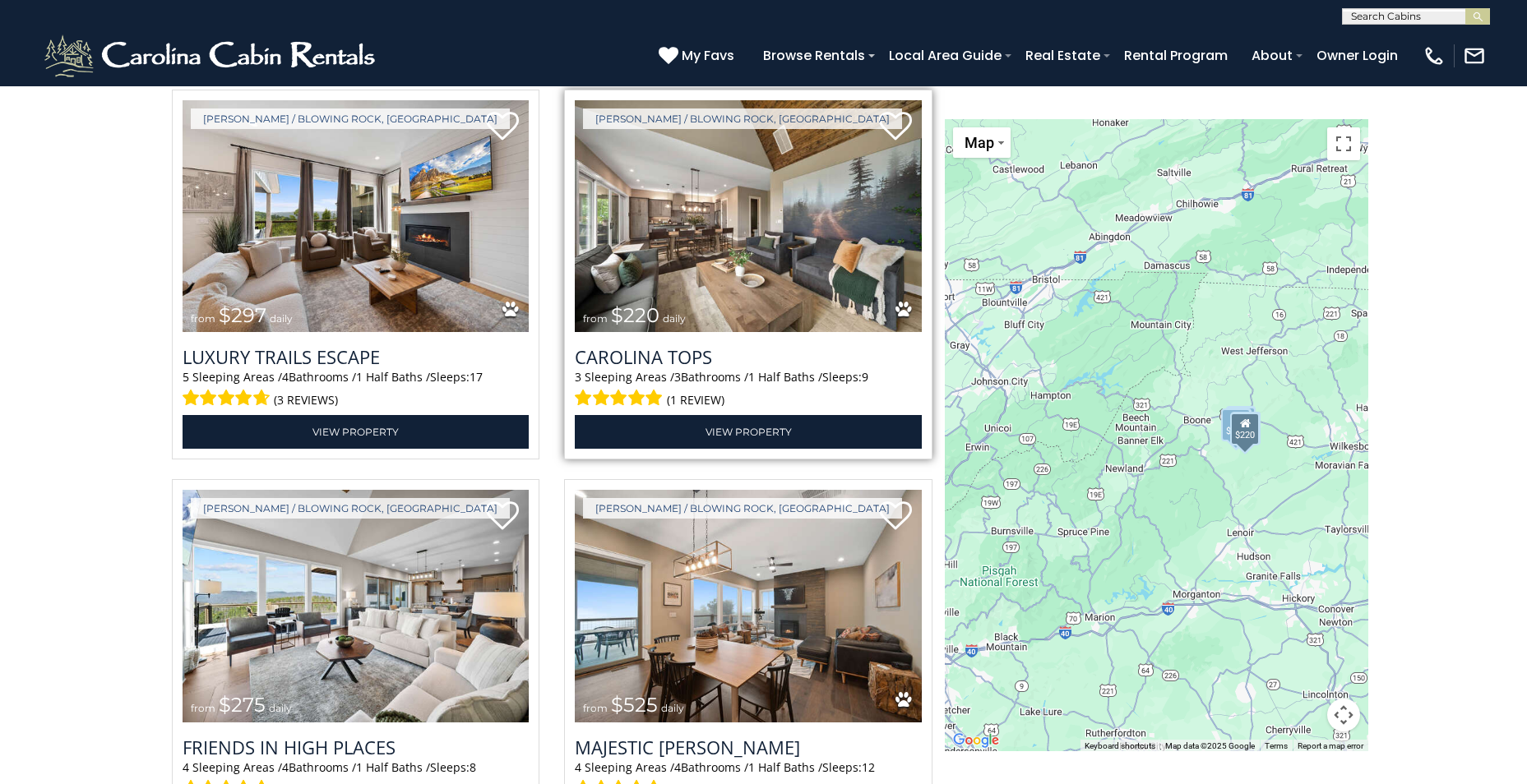
click at [658, 305] on div "from $220 daily" at bounding box center [635, 316] width 103 height 21
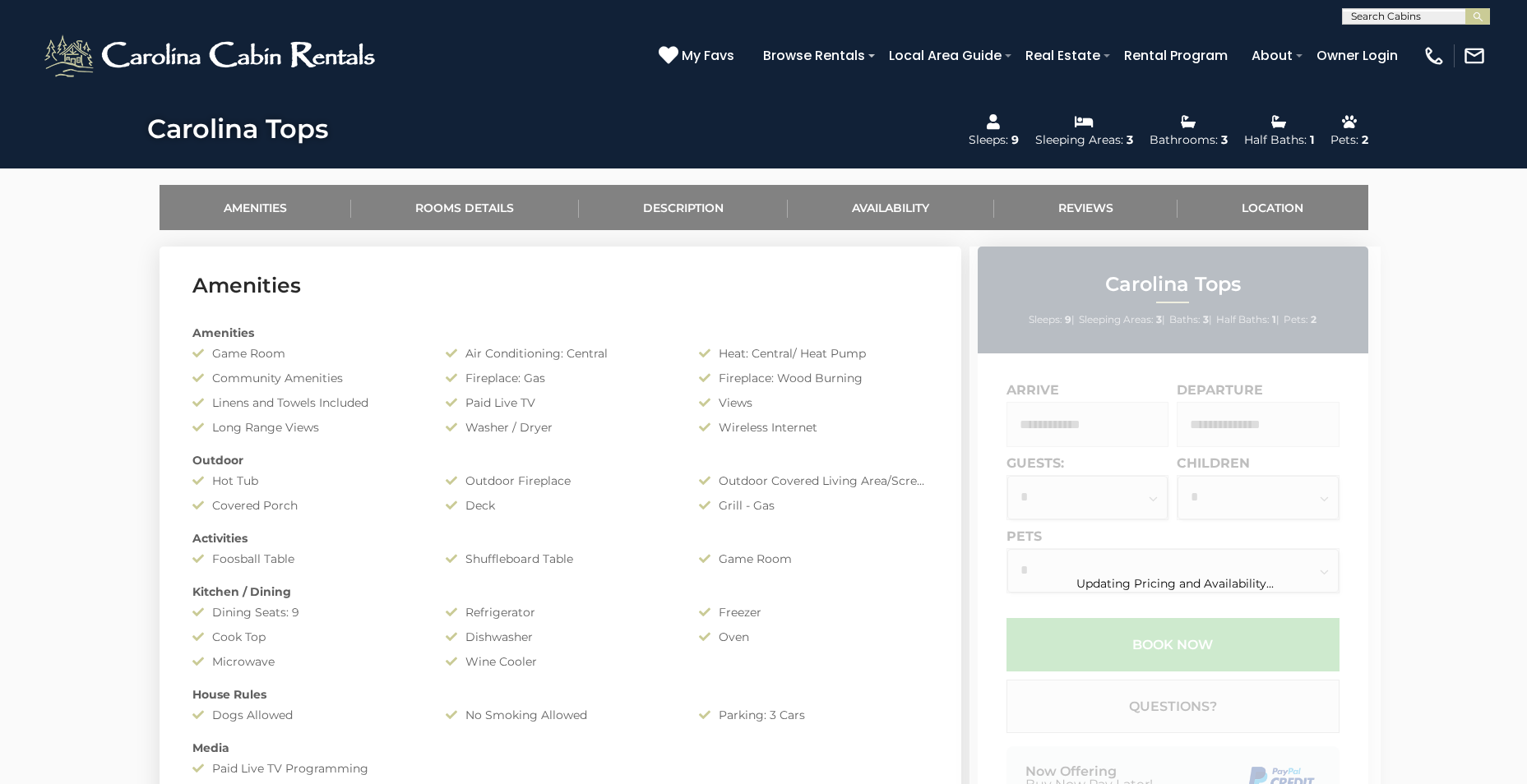
scroll to position [740, 0]
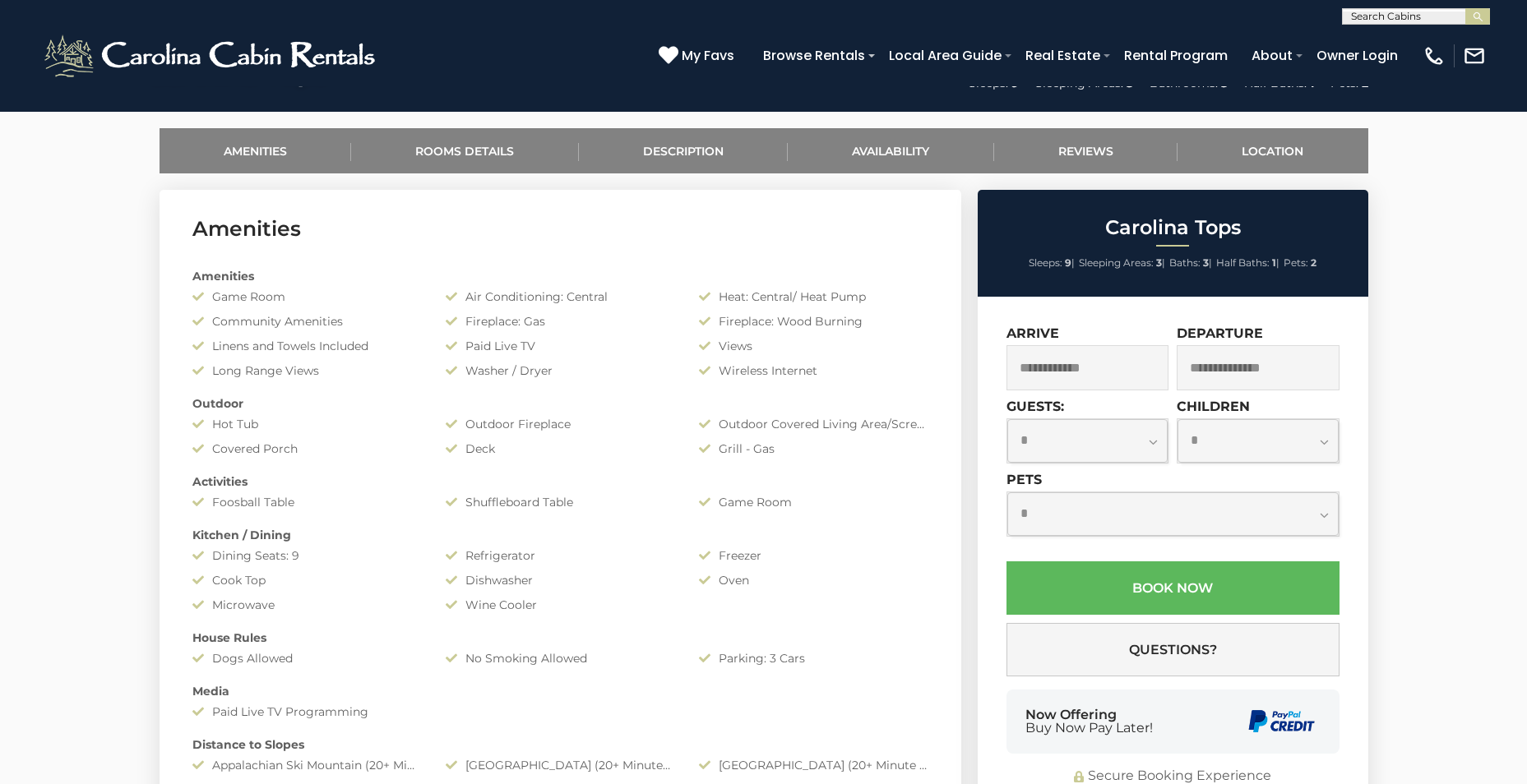
click at [1148, 435] on select "**********" at bounding box center [1089, 441] width 161 height 44
select select "*"
click at [1008, 420] on select "**********" at bounding box center [1089, 441] width 161 height 44
click at [1132, 332] on div "Arrive" at bounding box center [1089, 358] width 163 height 65
click at [1121, 368] on input "text" at bounding box center [1089, 367] width 163 height 46
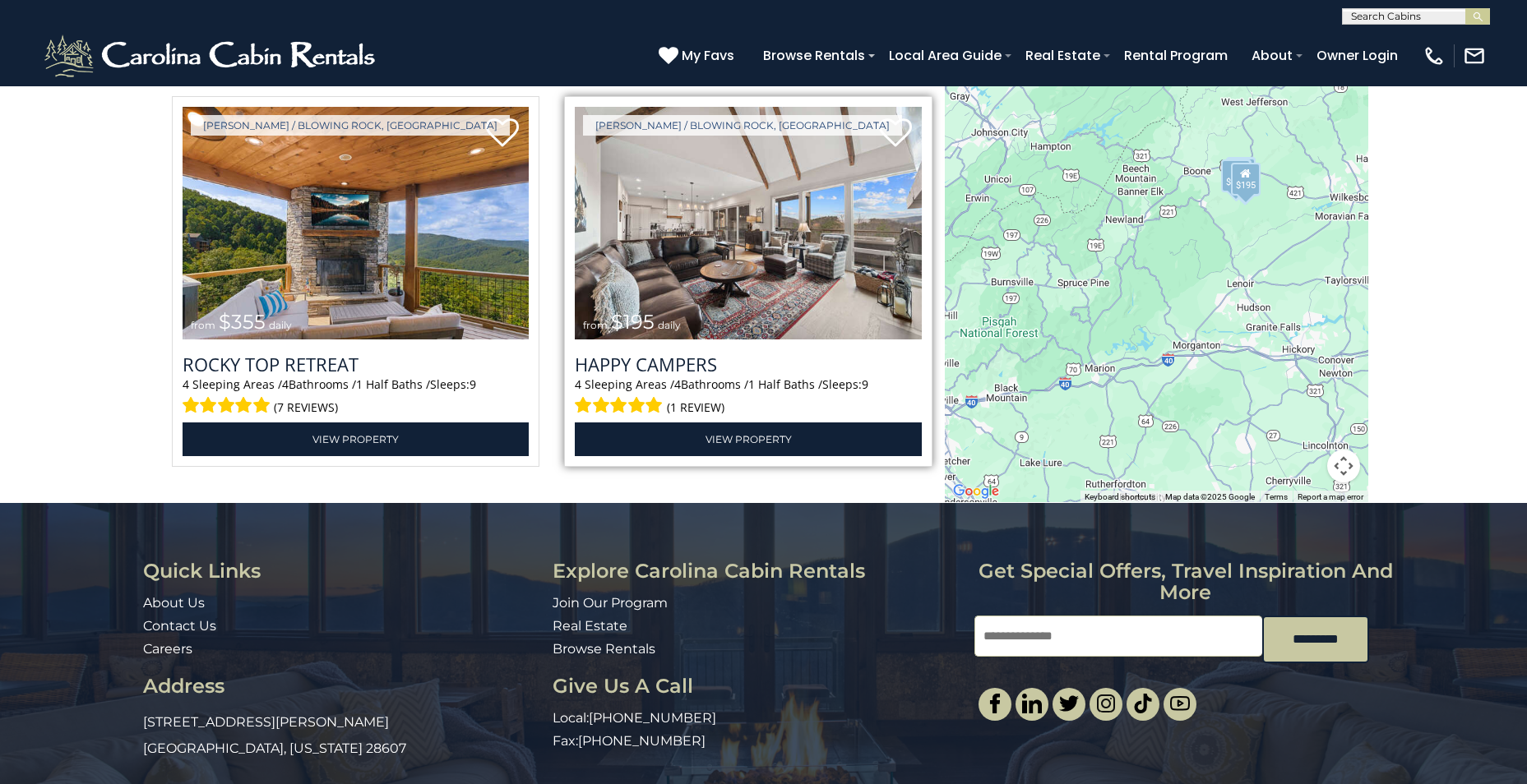
scroll to position [3879, 0]
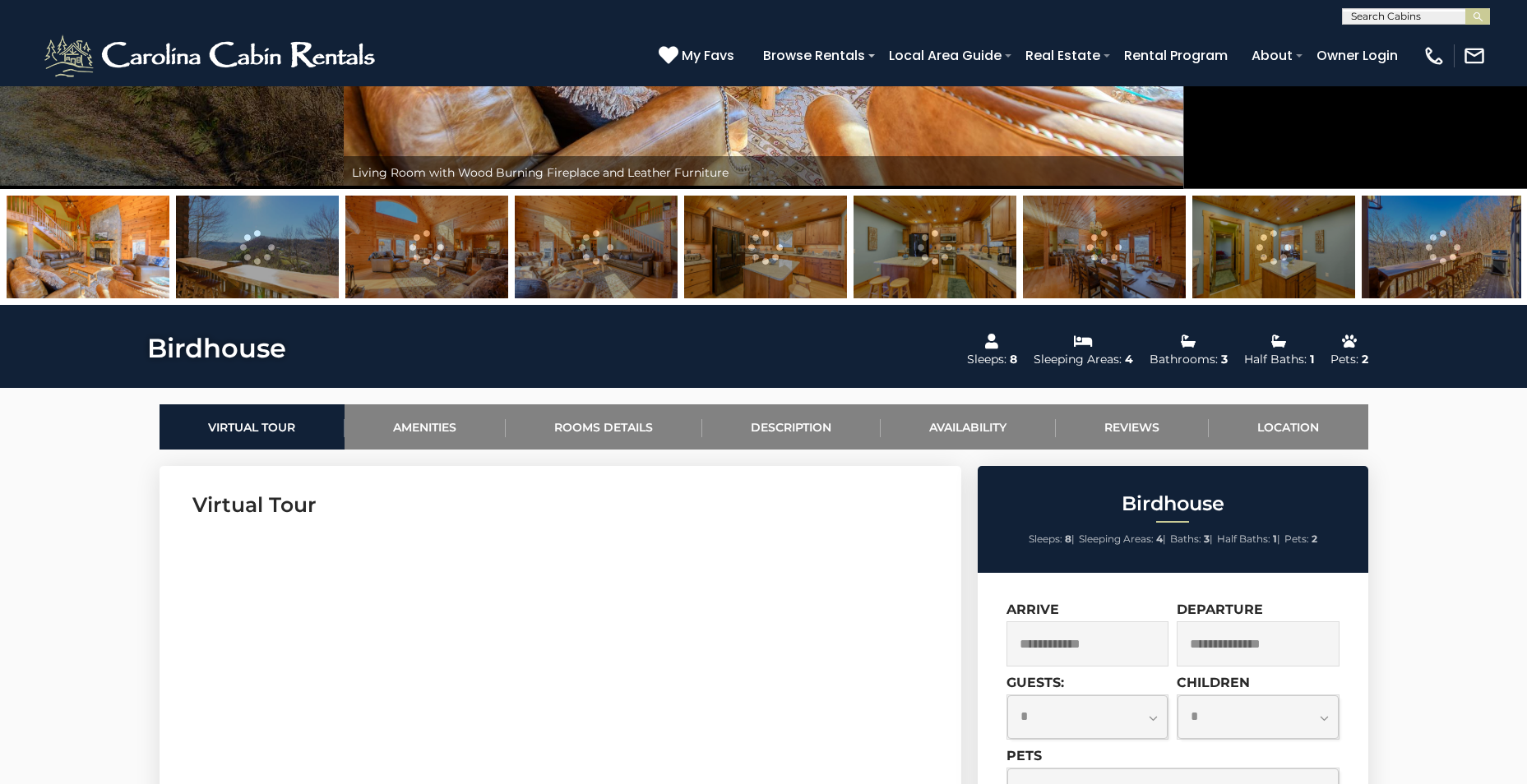
scroll to position [494, 0]
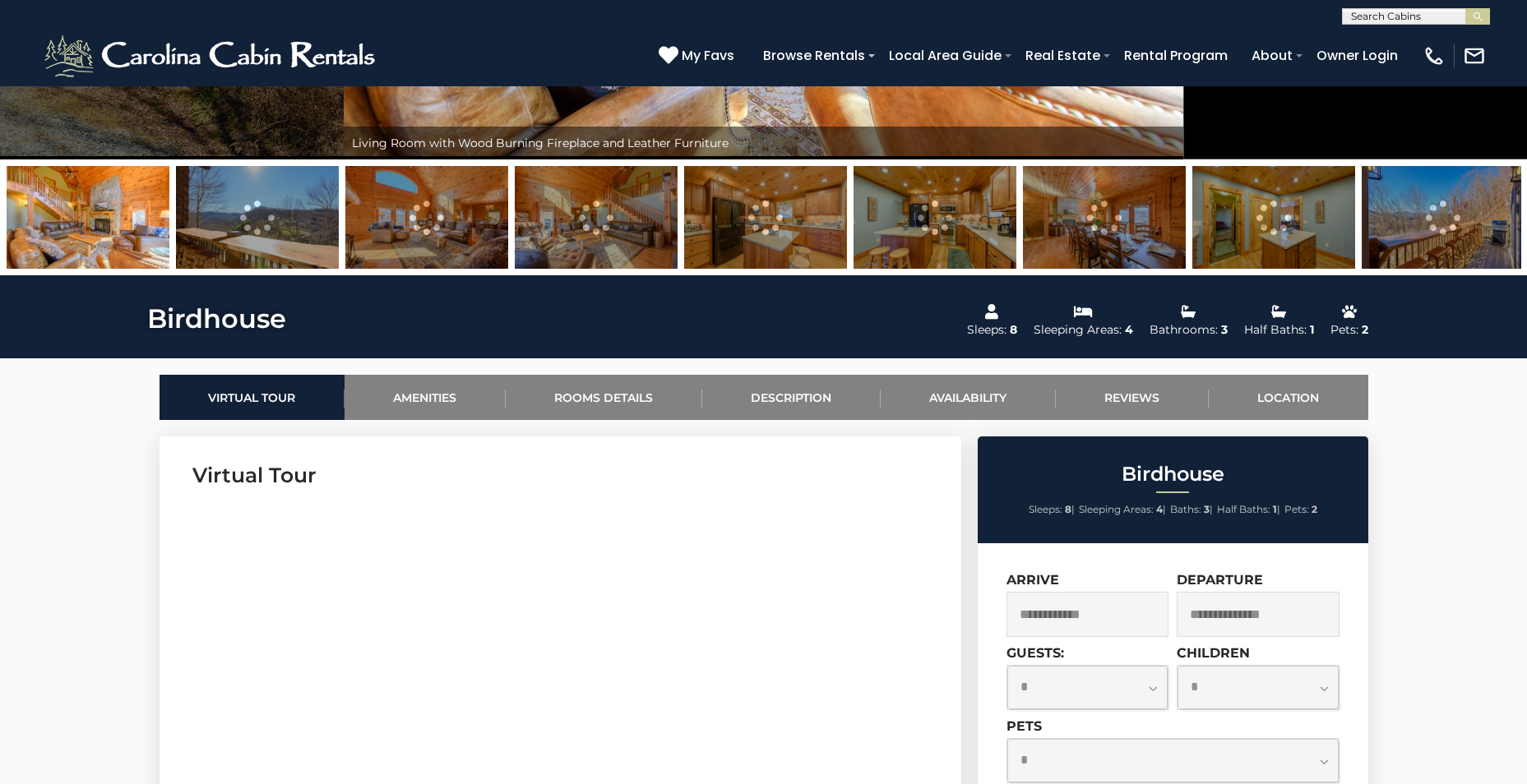
click at [1133, 606] on input "text" at bounding box center [1089, 614] width 163 height 46
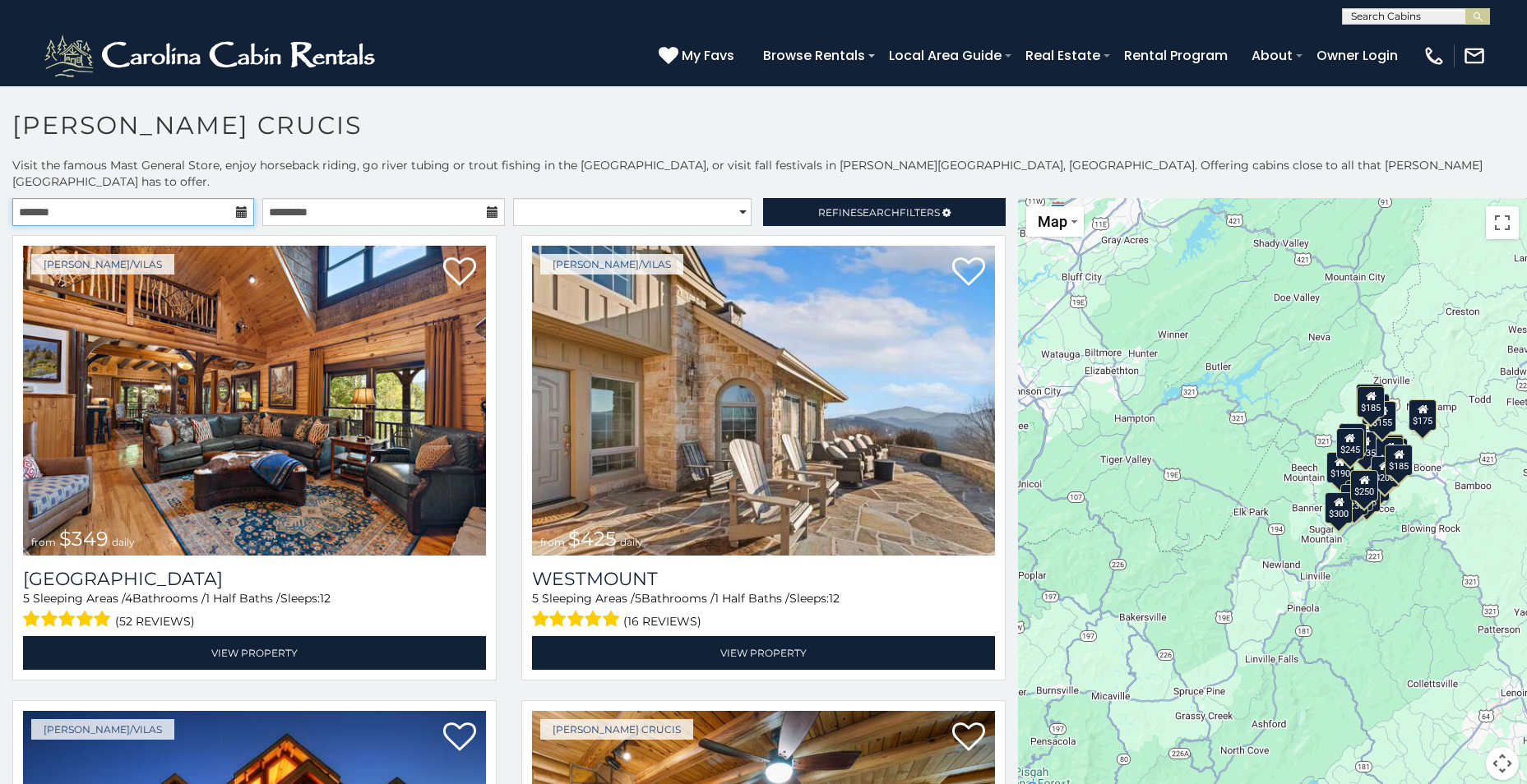
click at [133, 198] on input "text" at bounding box center [133, 212] width 242 height 28
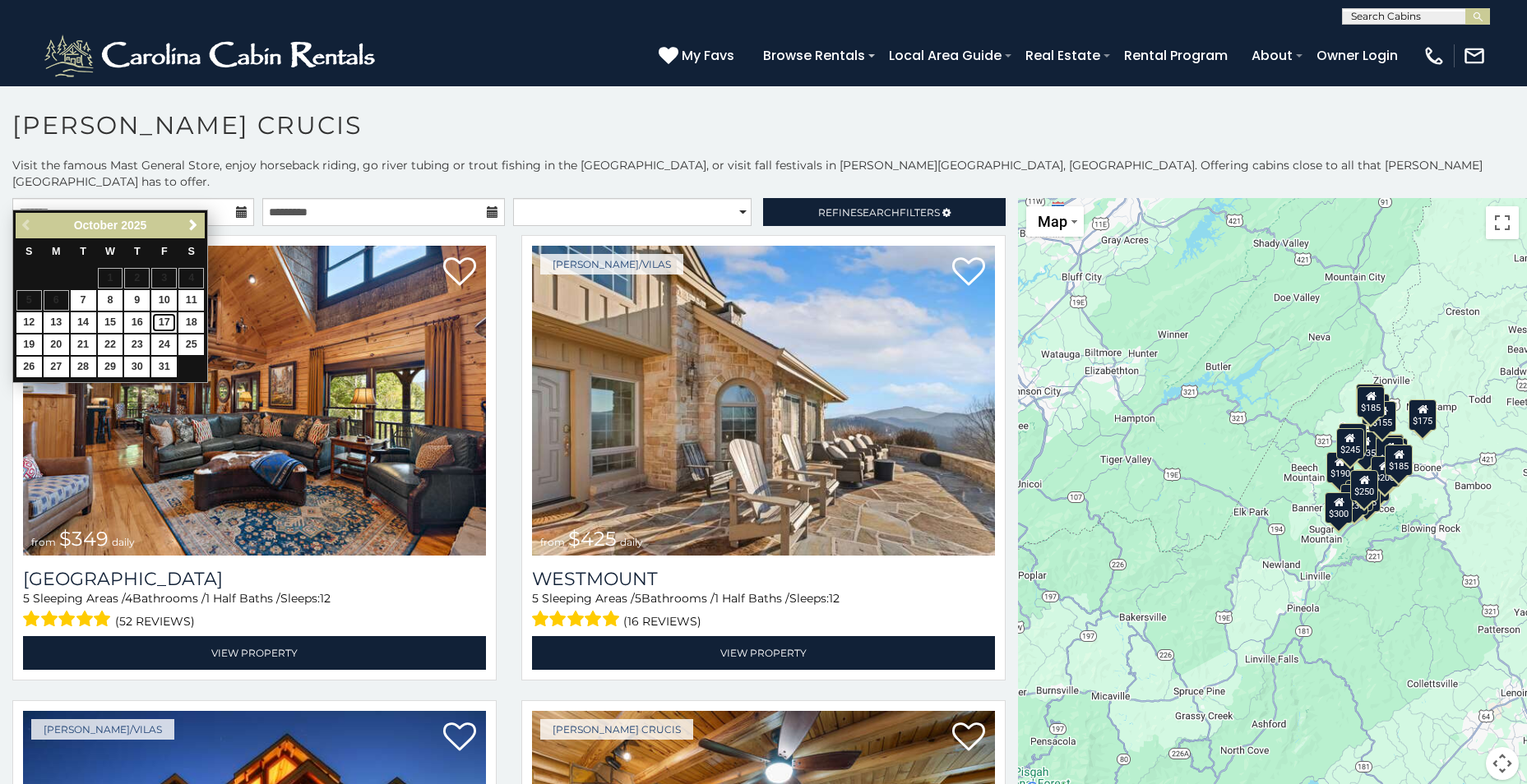
click at [169, 319] on link "17" at bounding box center [164, 323] width 25 height 20
type input "**********"
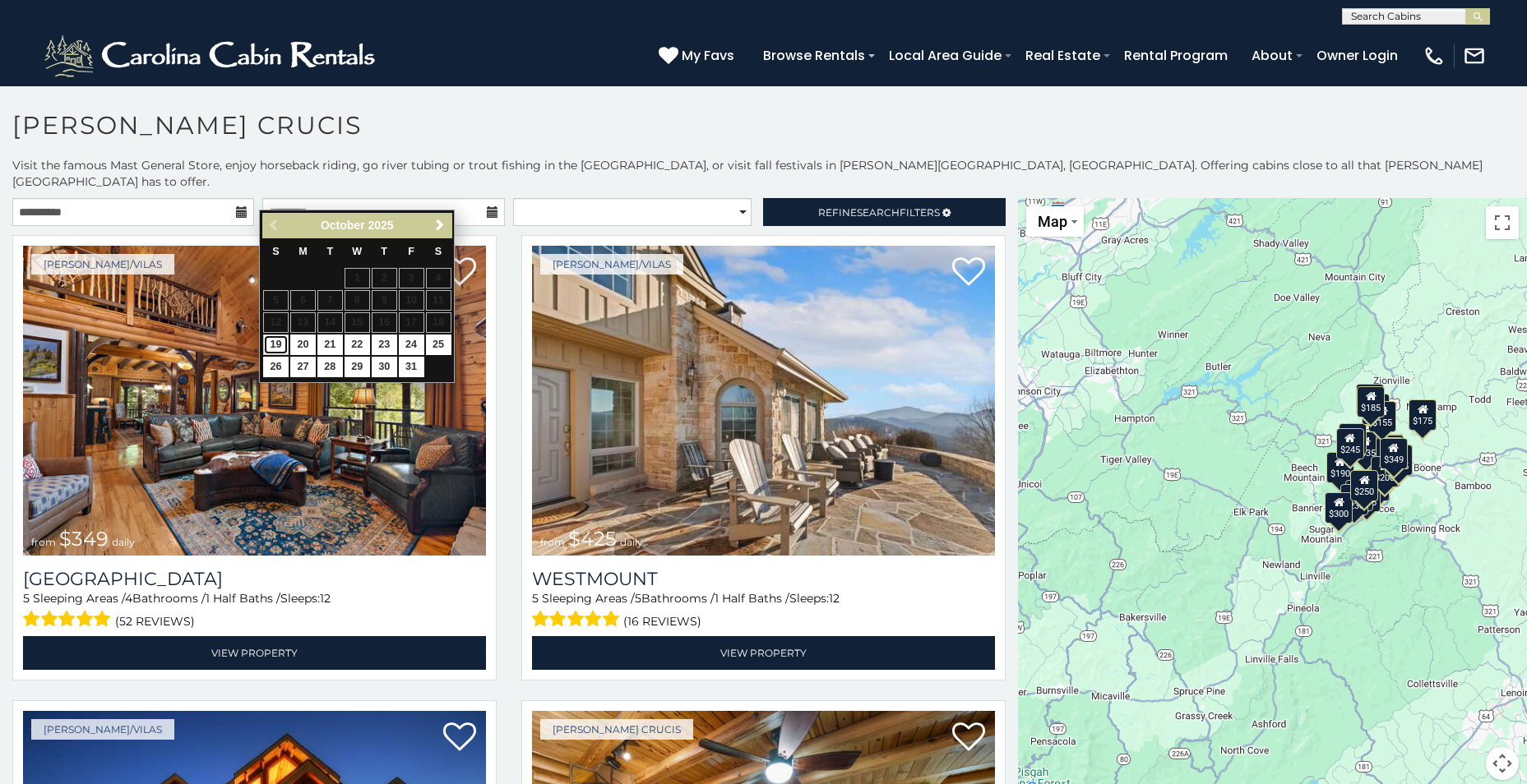
click at [275, 342] on link "19" at bounding box center [276, 344] width 25 height 20
type input "**********"
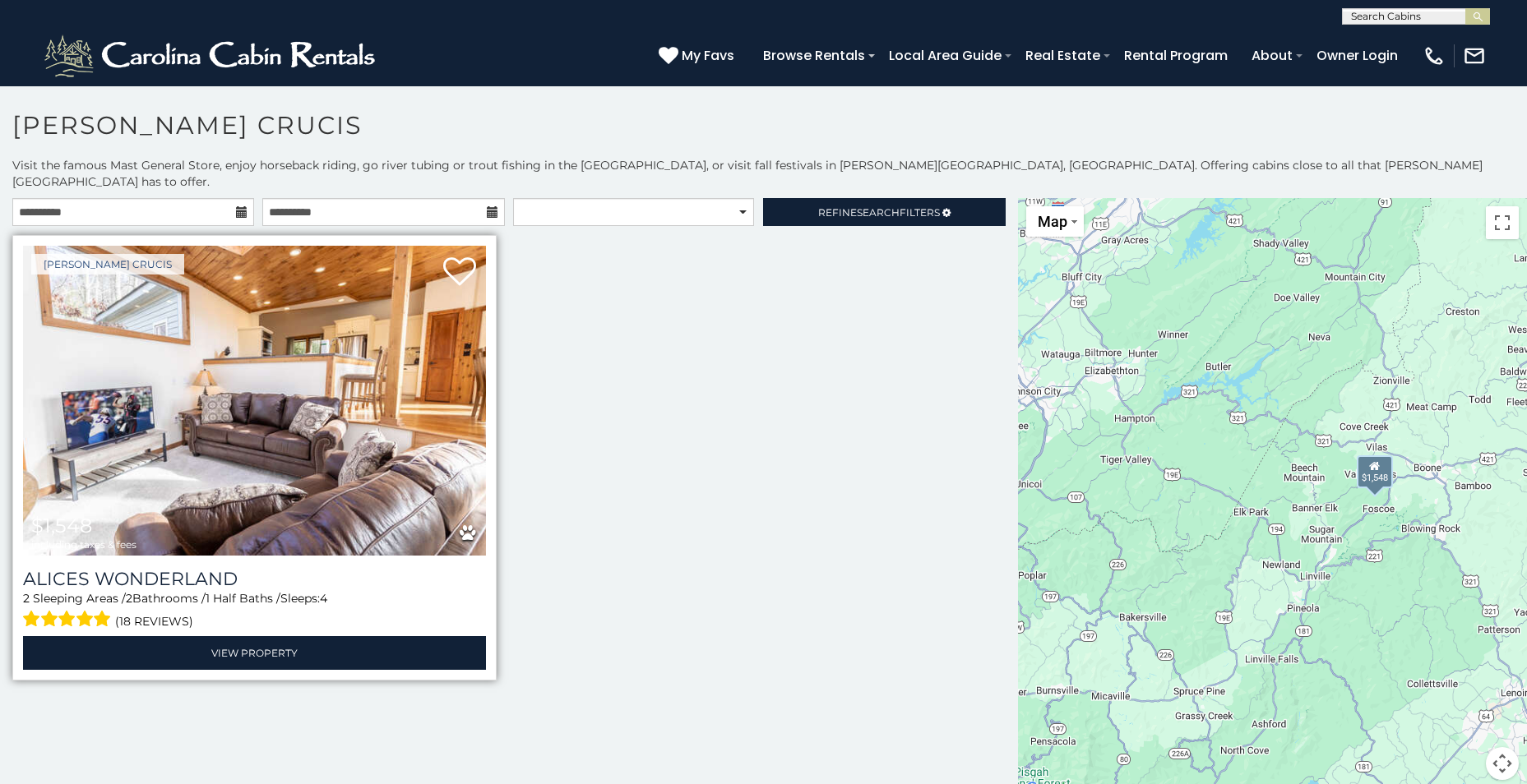
click at [176, 498] on img at bounding box center [255, 400] width 463 height 310
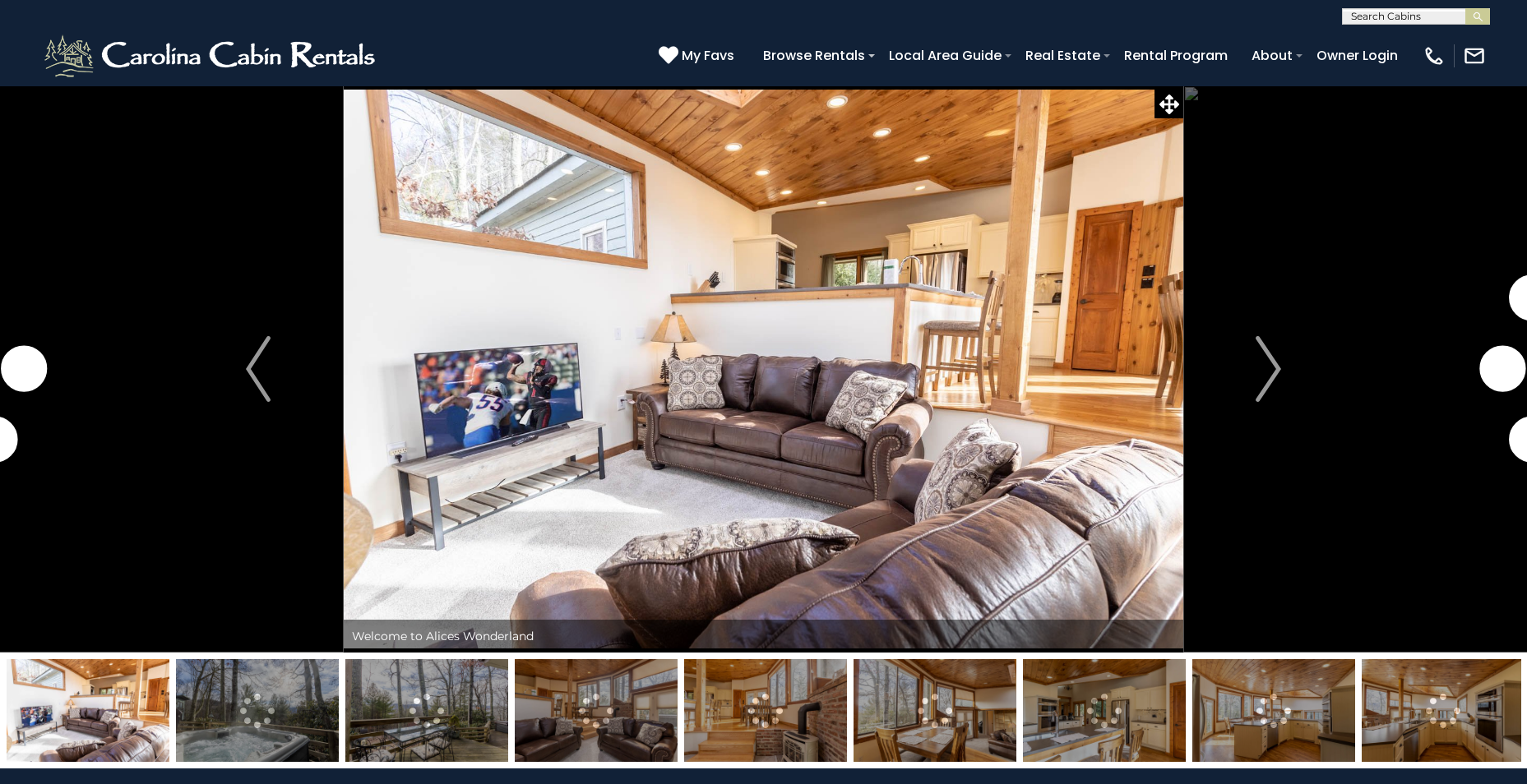
click at [291, 699] on img at bounding box center [258, 711] width 163 height 103
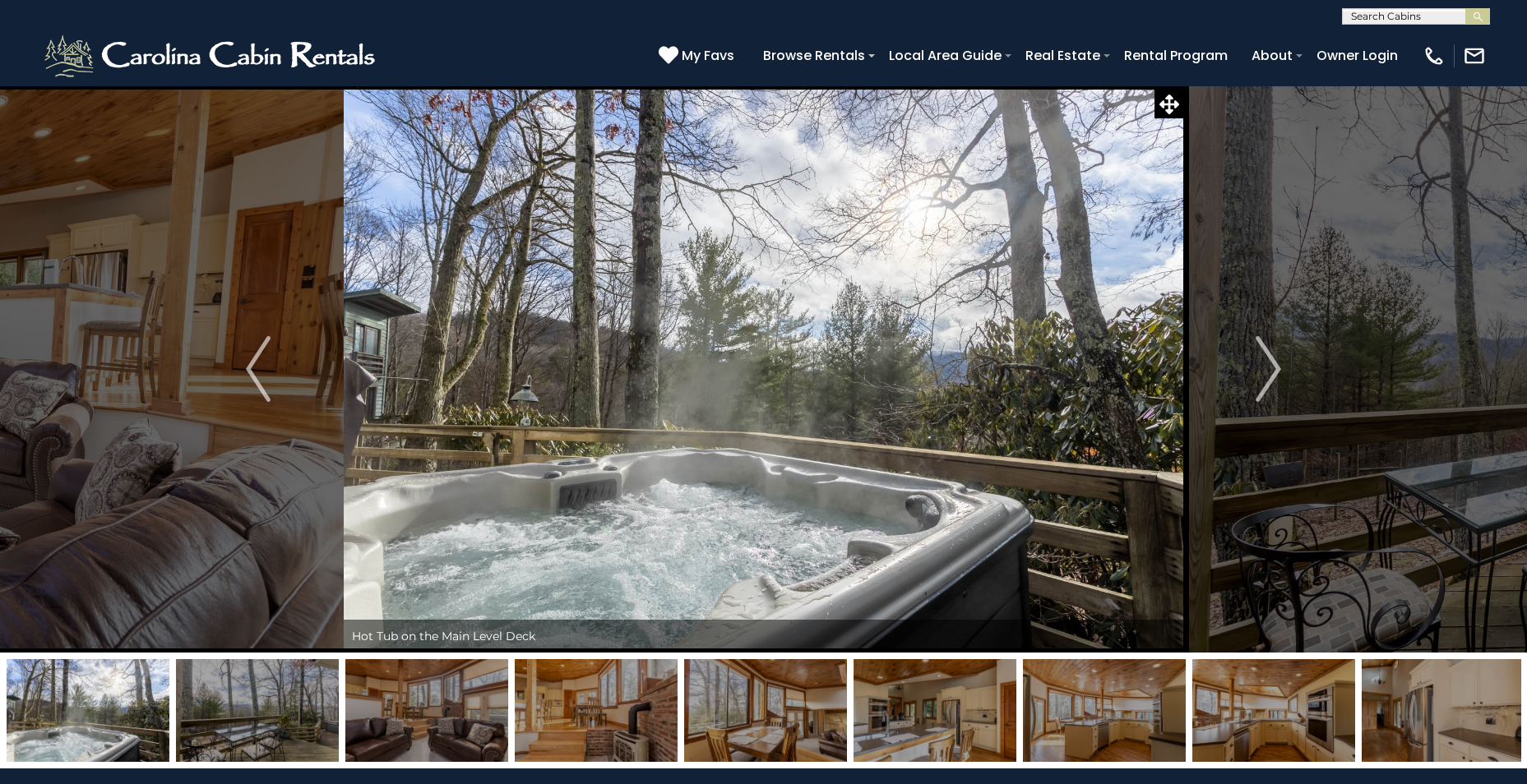
click at [243, 707] on img at bounding box center [258, 711] width 163 height 103
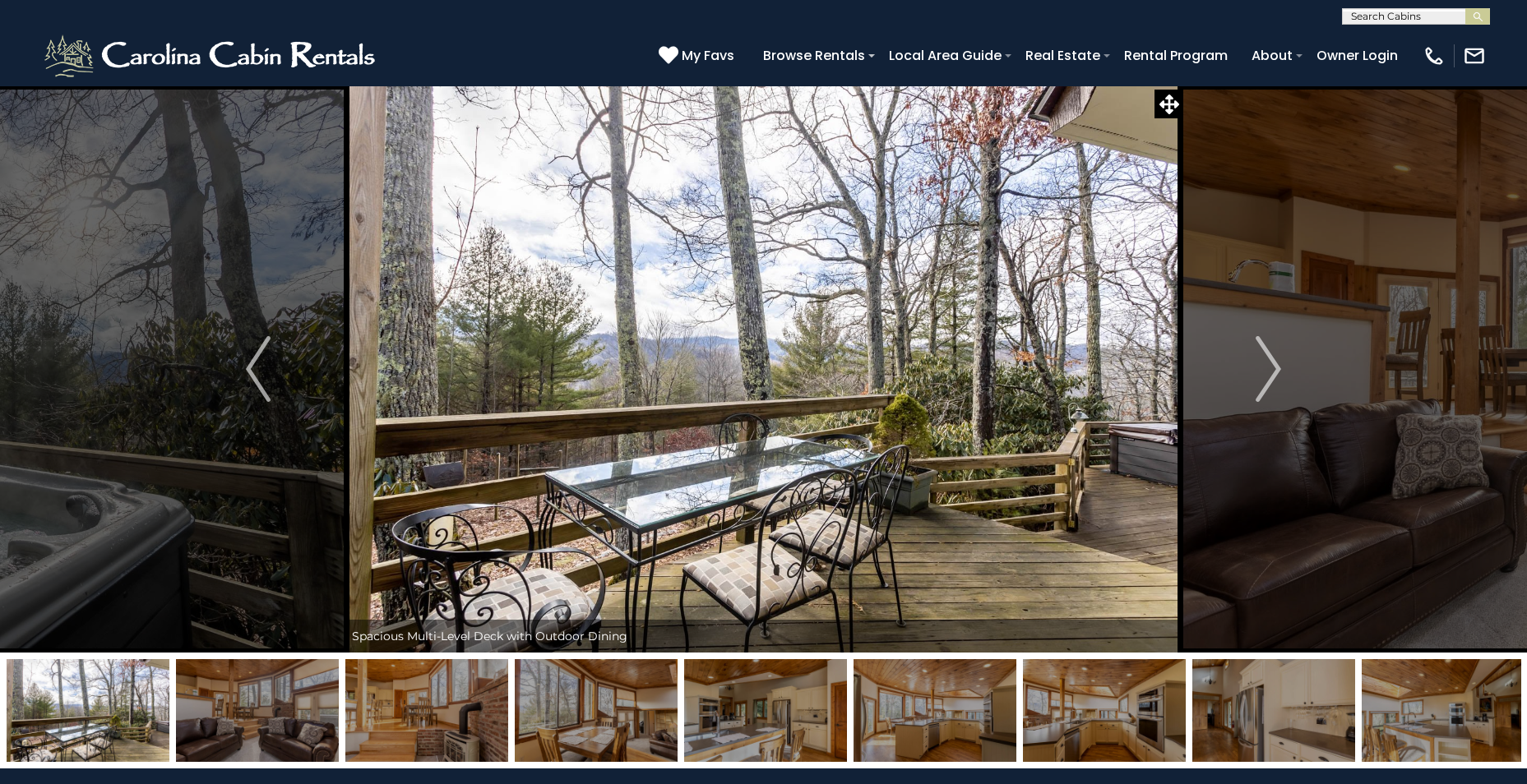
click at [243, 708] on img at bounding box center [258, 711] width 163 height 103
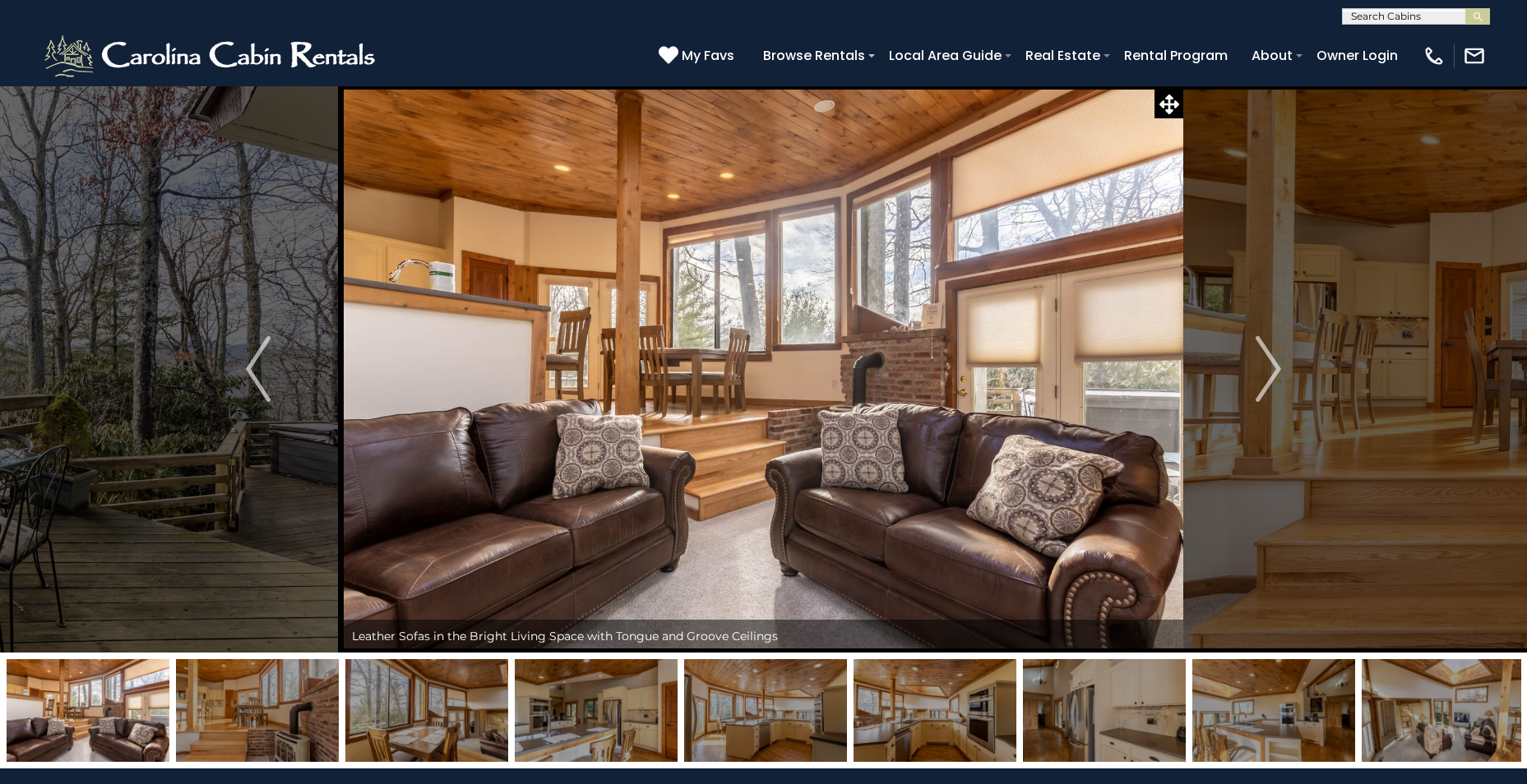
click at [243, 708] on img at bounding box center [258, 711] width 163 height 103
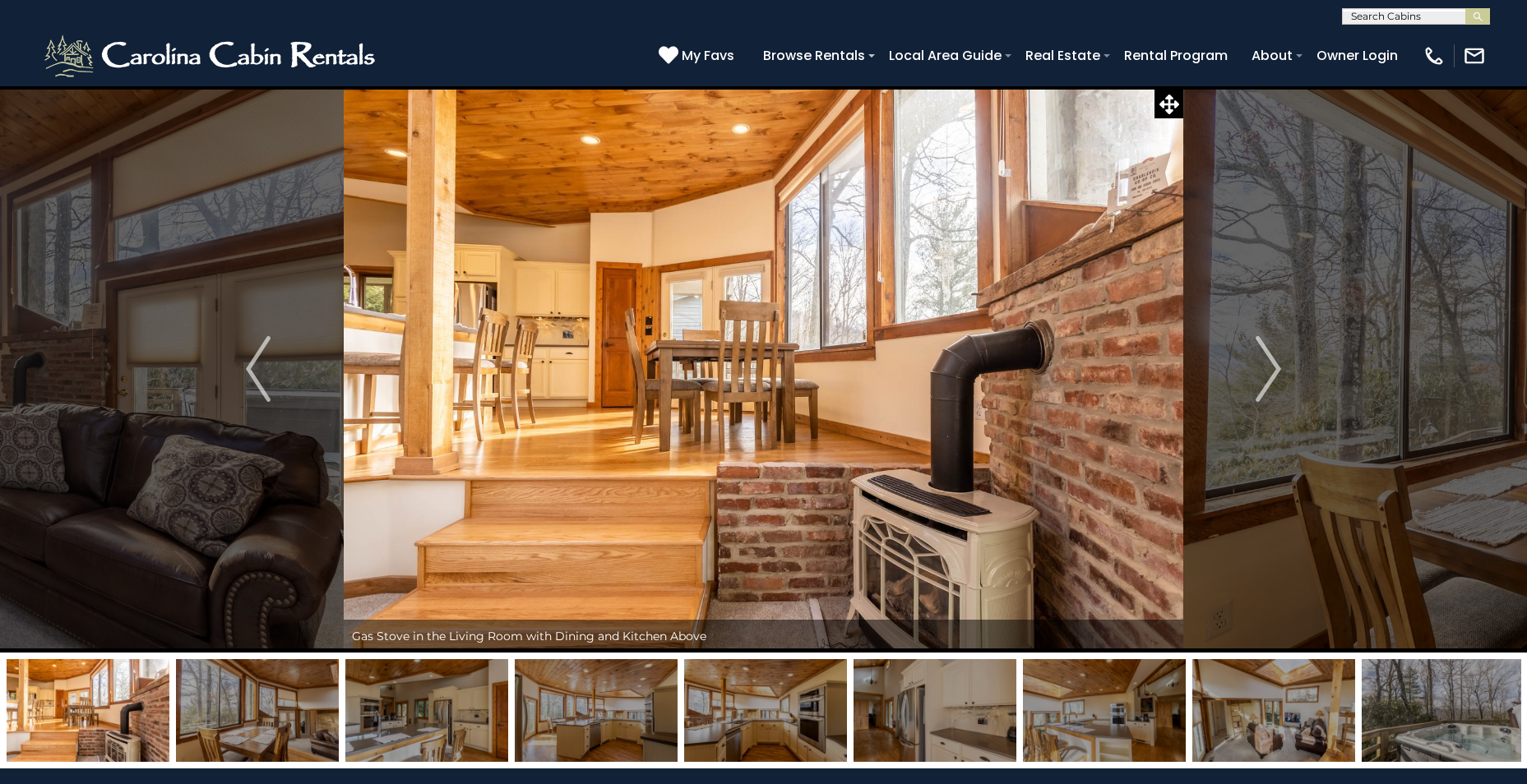
click at [243, 708] on img at bounding box center [258, 711] width 163 height 103
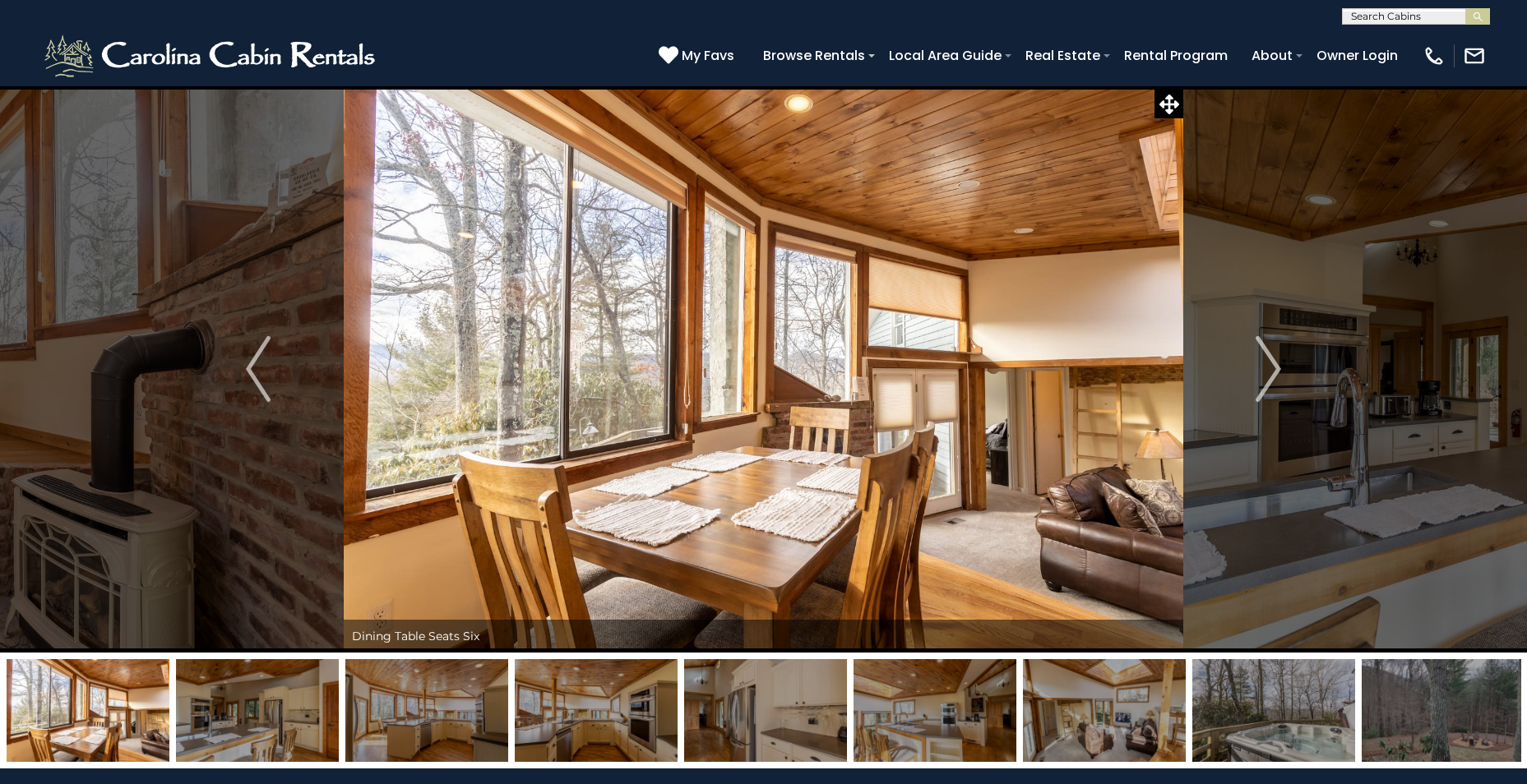
click at [243, 708] on img at bounding box center [258, 711] width 163 height 103
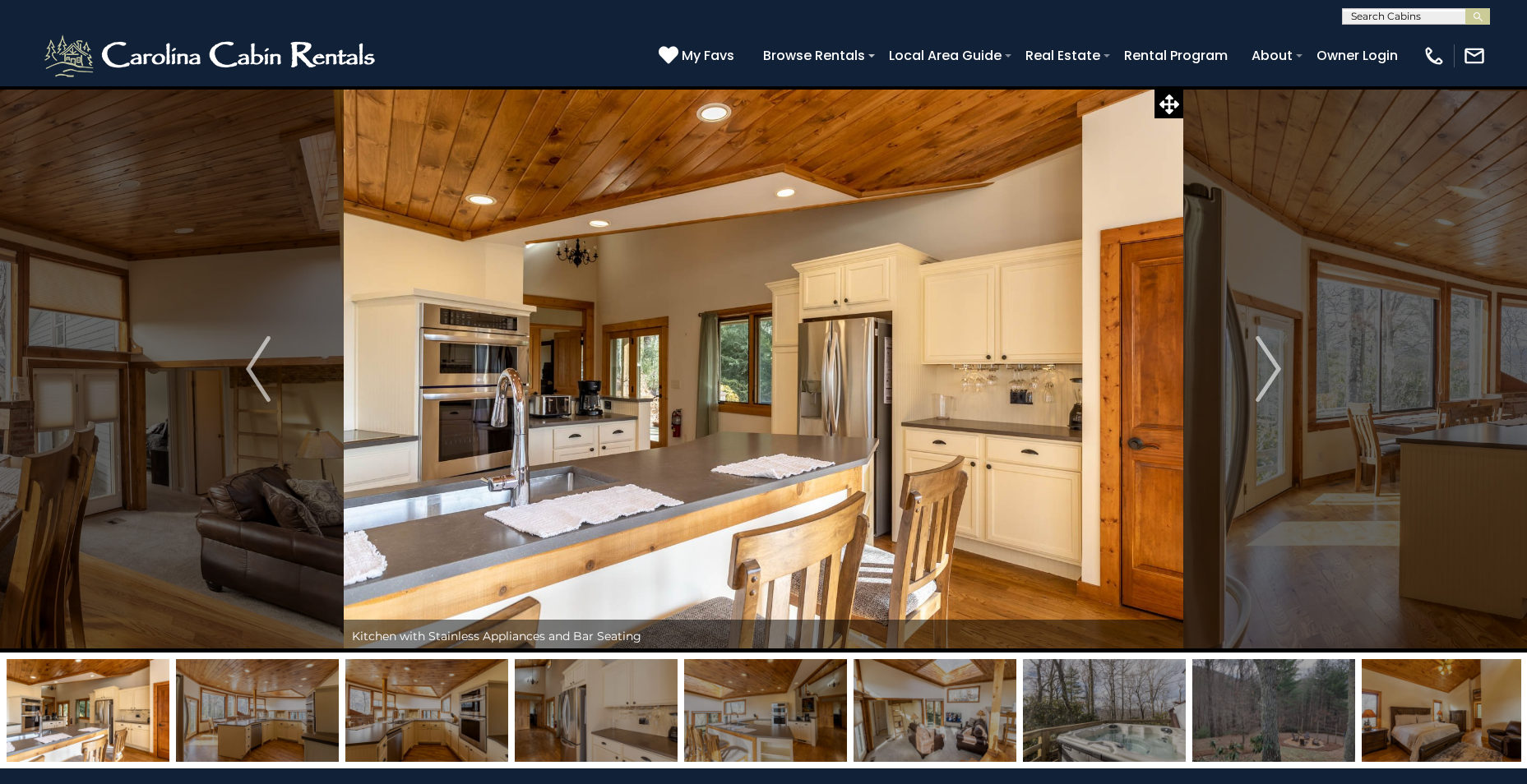
click at [243, 708] on img at bounding box center [258, 711] width 163 height 103
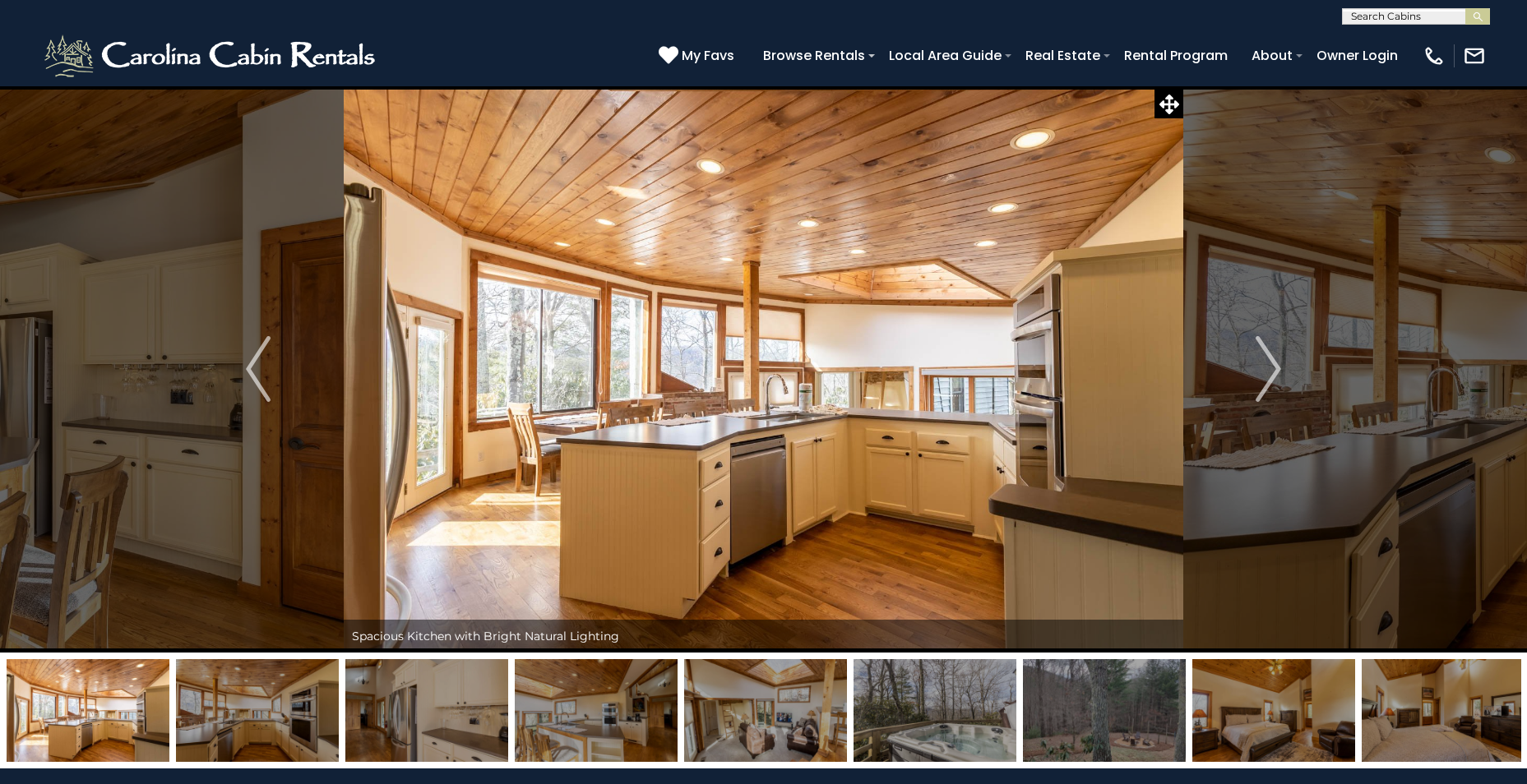
click at [243, 708] on img at bounding box center [258, 711] width 163 height 103
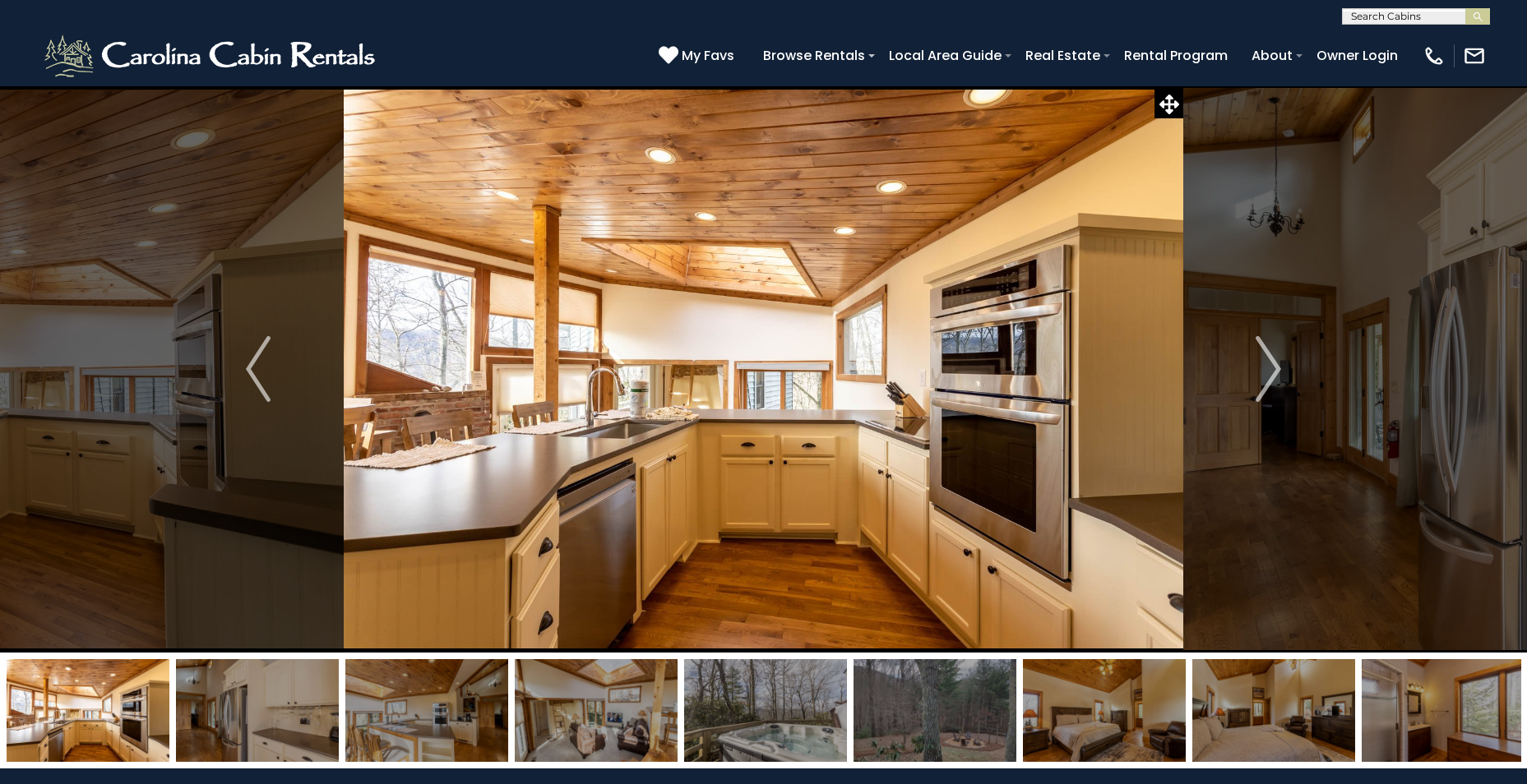
click at [243, 708] on img at bounding box center [258, 711] width 163 height 103
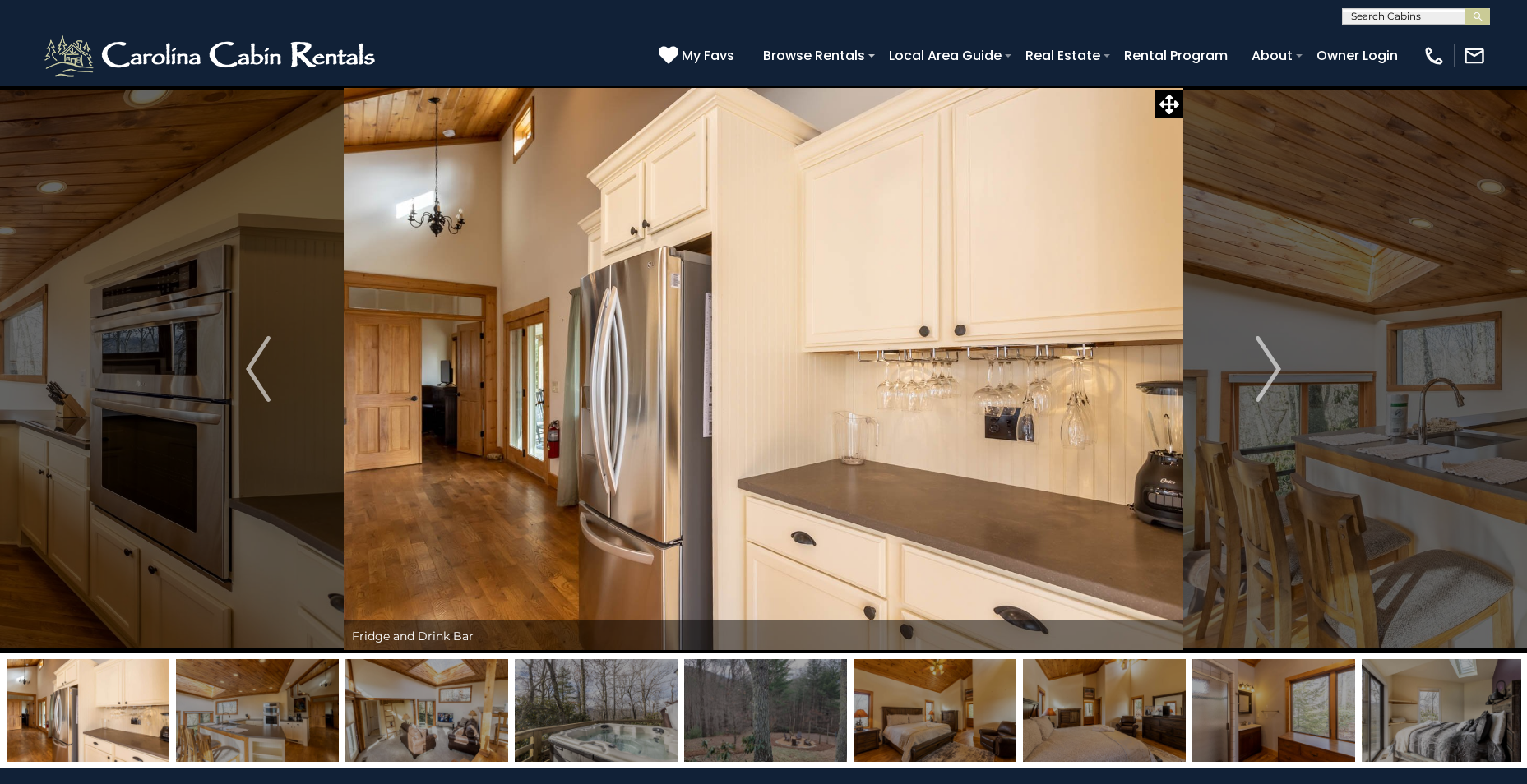
click at [243, 708] on img at bounding box center [258, 711] width 163 height 103
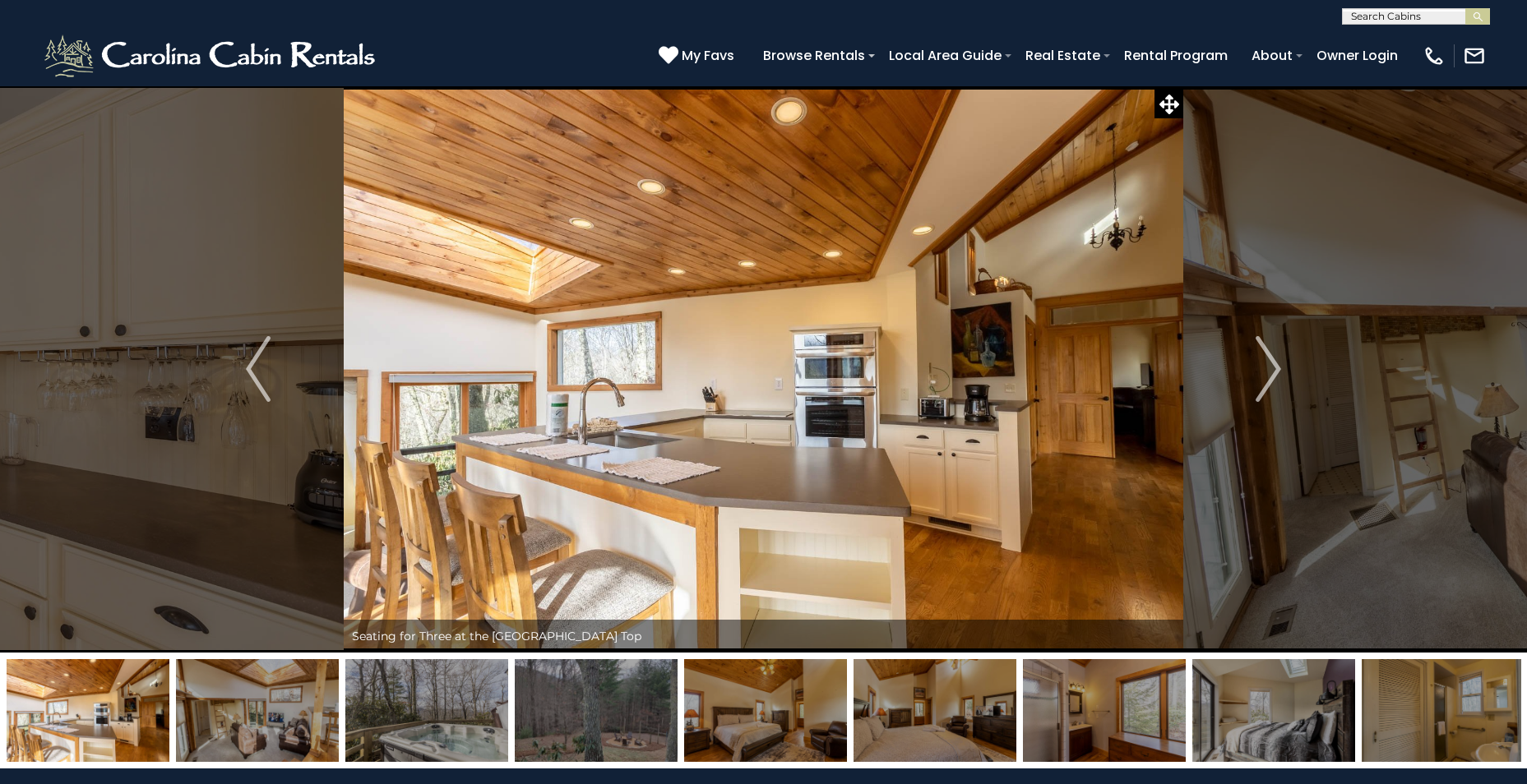
click at [243, 708] on img at bounding box center [258, 711] width 163 height 103
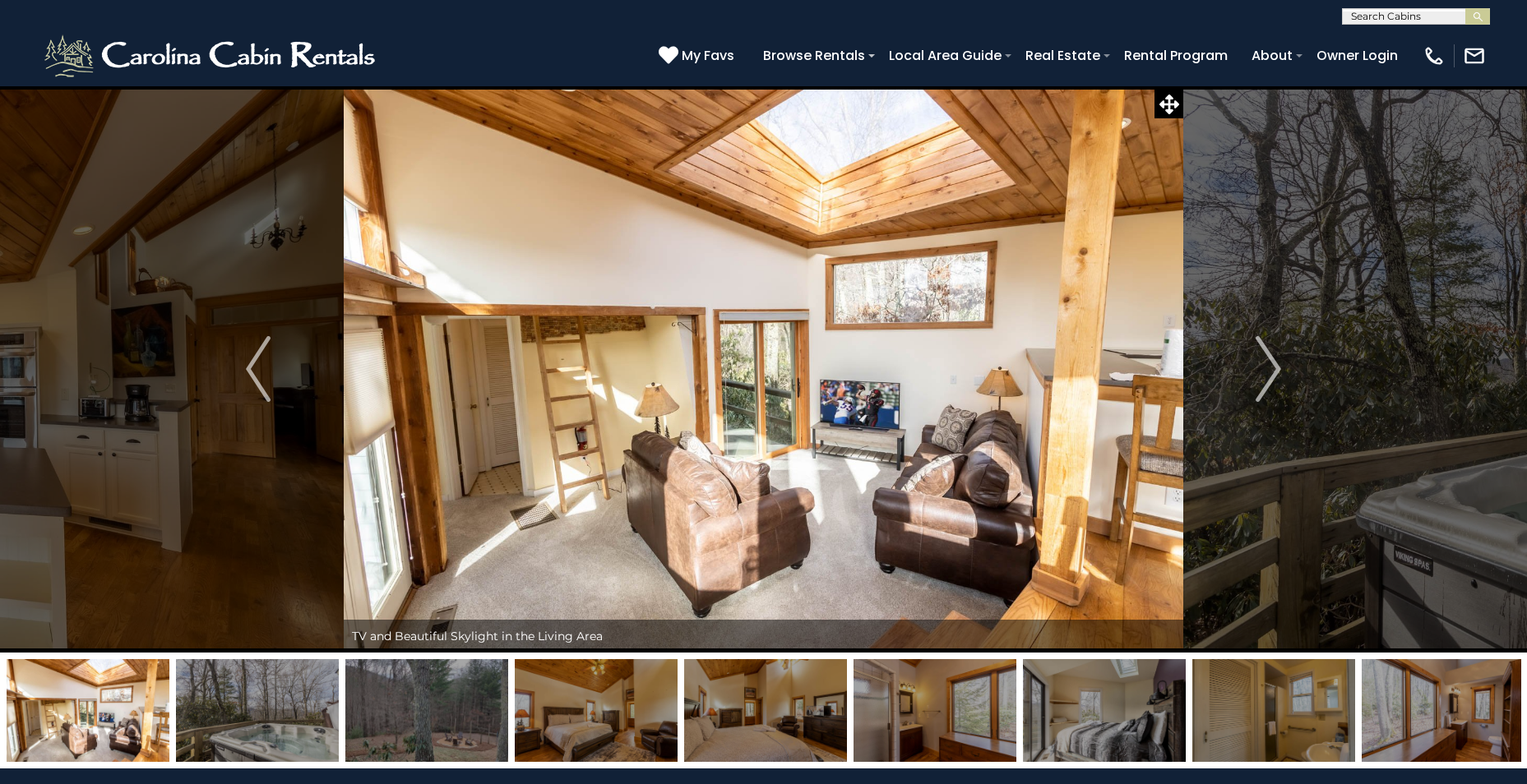
click at [243, 708] on img at bounding box center [258, 711] width 163 height 103
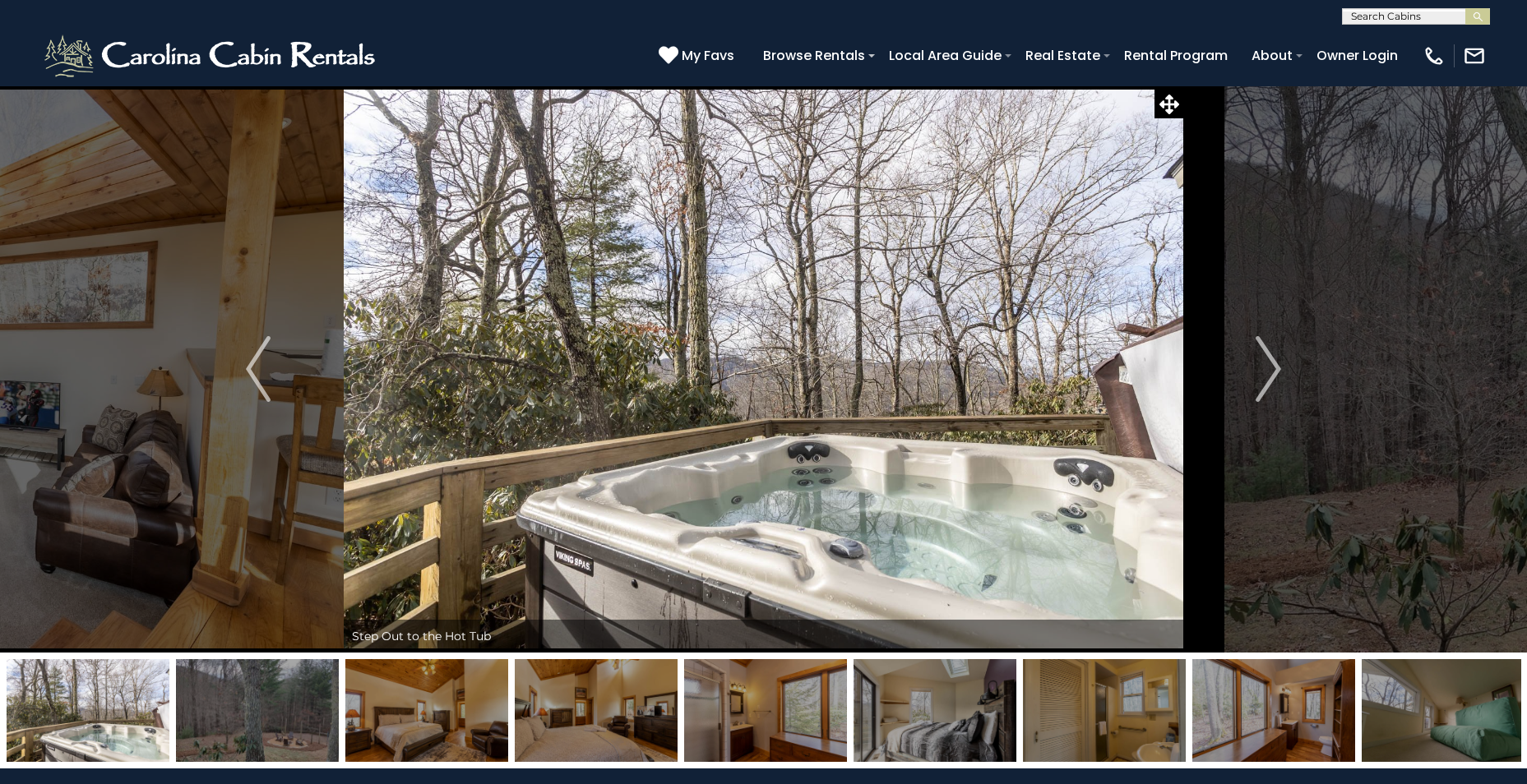
click at [243, 708] on img at bounding box center [258, 711] width 163 height 103
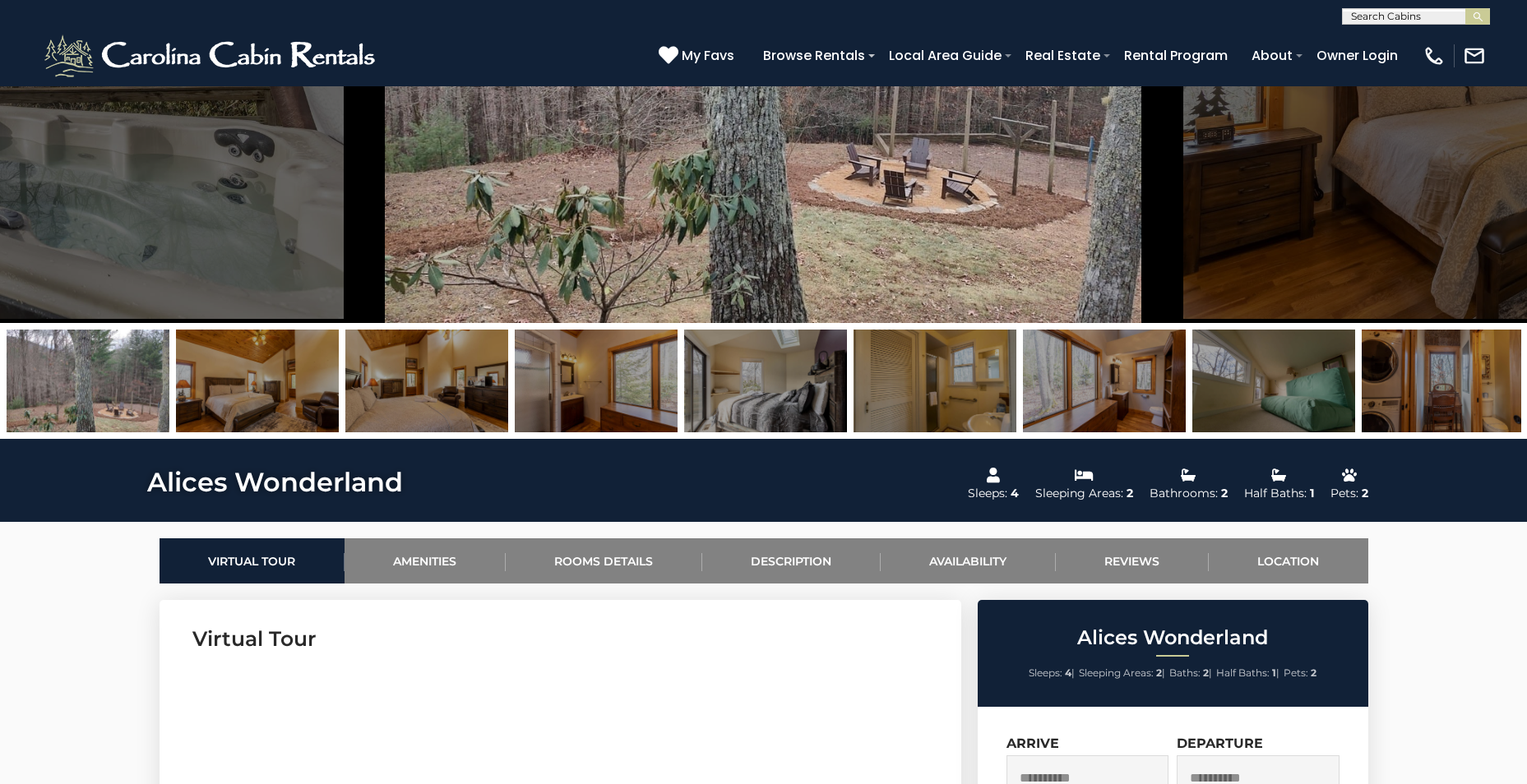
scroll to position [247, 0]
